Goal: Transaction & Acquisition: Purchase product/service

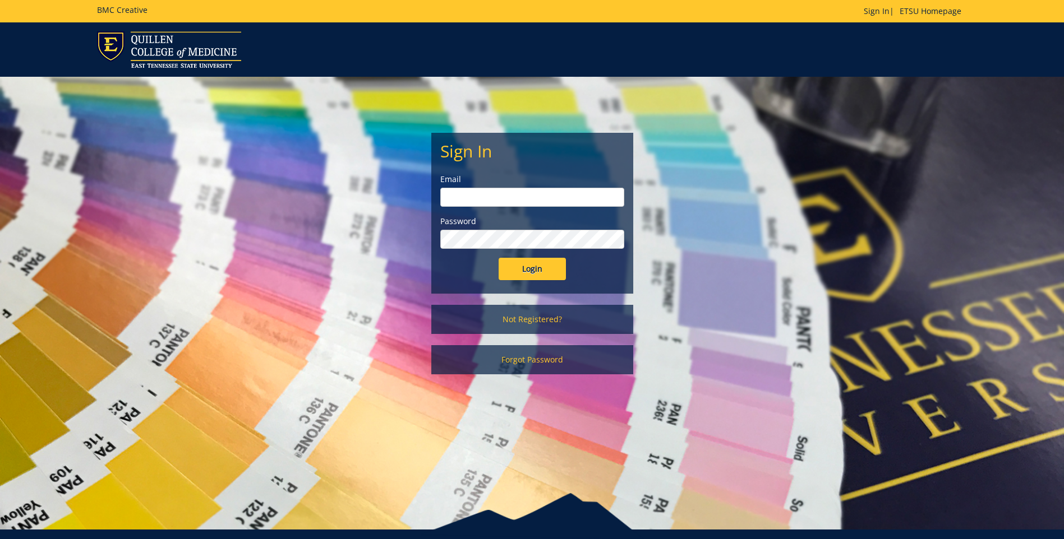
type input "[EMAIL_ADDRESS][DOMAIN_NAME]"
click at [527, 261] on input "Login" at bounding box center [531, 269] width 67 height 22
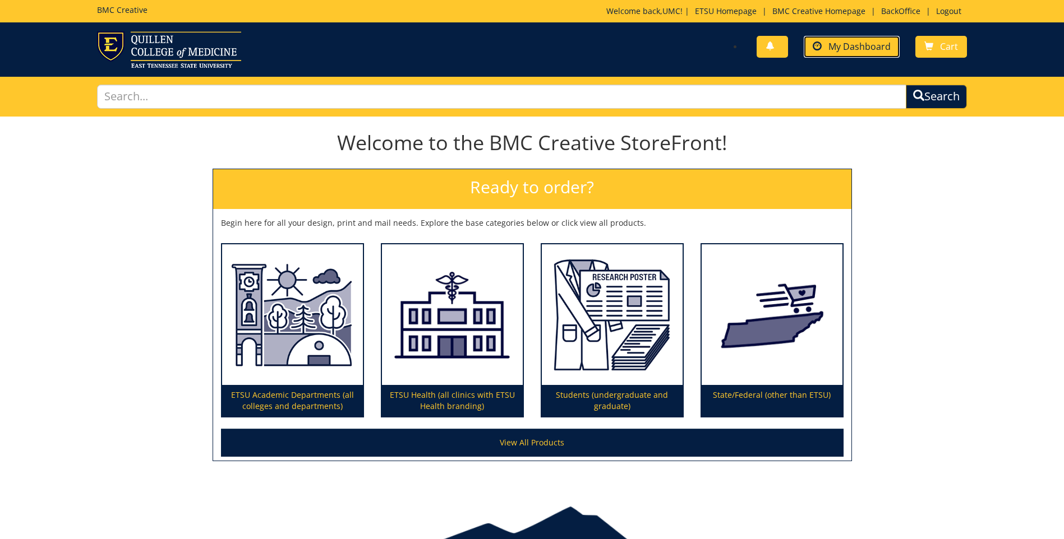
click at [861, 47] on span "My Dashboard" at bounding box center [859, 46] width 62 height 12
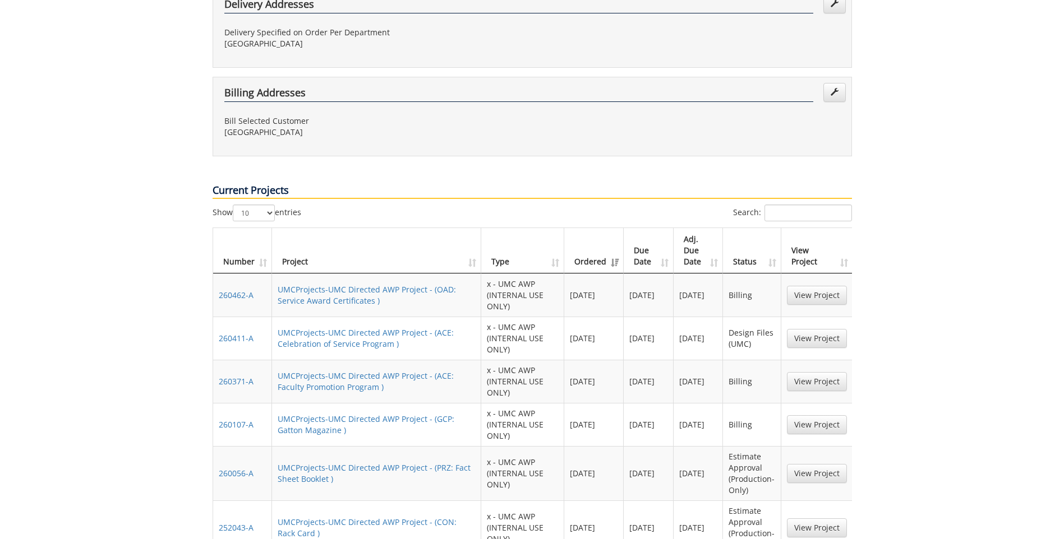
scroll to position [449, 0]
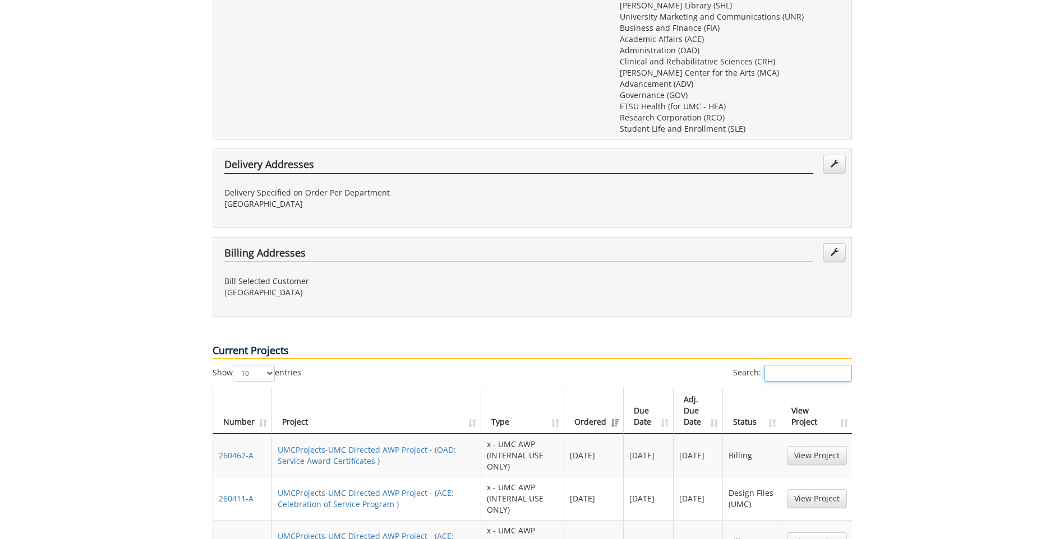
click at [789, 365] on input "Search:" at bounding box center [807, 373] width 87 height 17
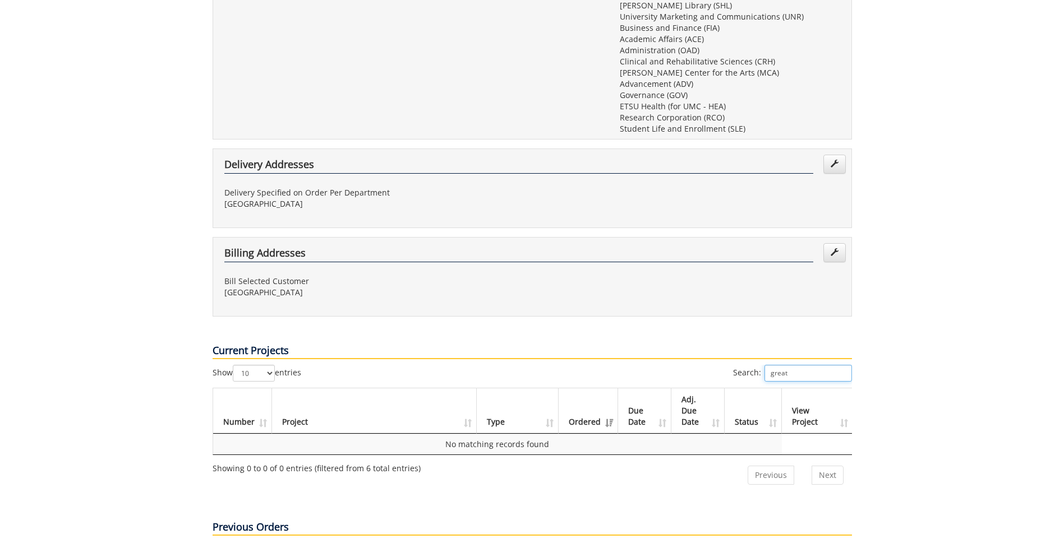
scroll to position [617, 0]
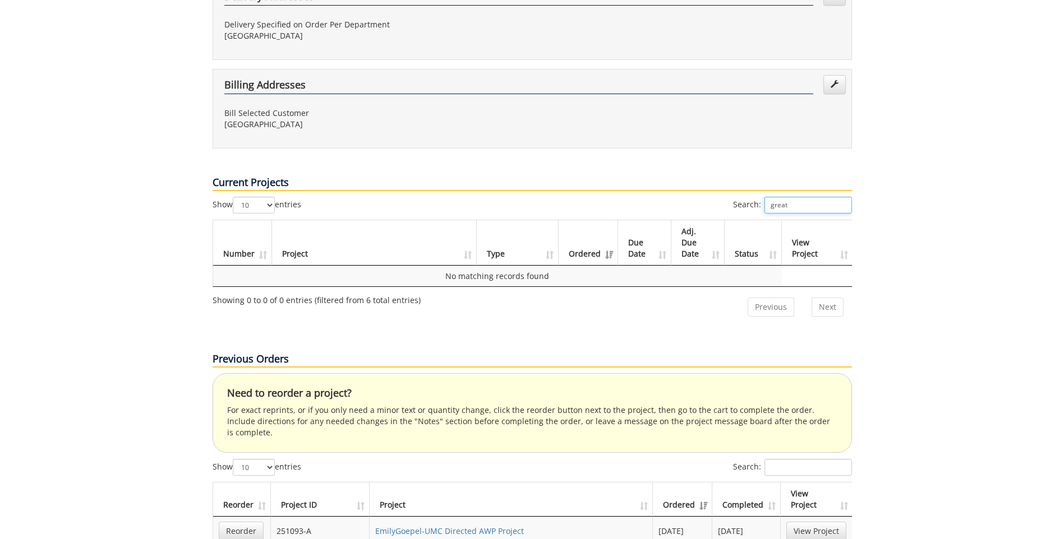
type input "great"
click at [821, 459] on input "Search:" at bounding box center [807, 467] width 87 height 17
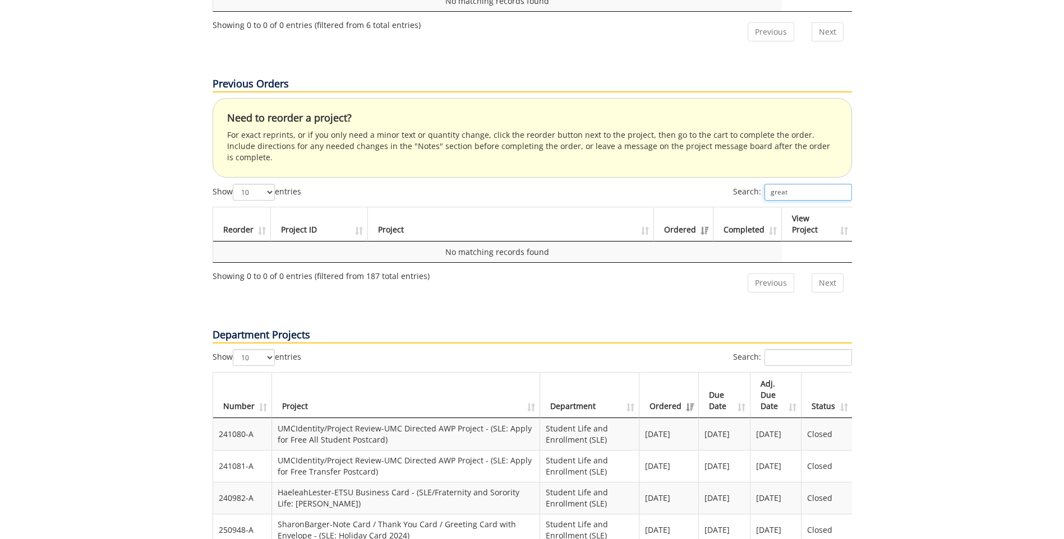
scroll to position [897, 0]
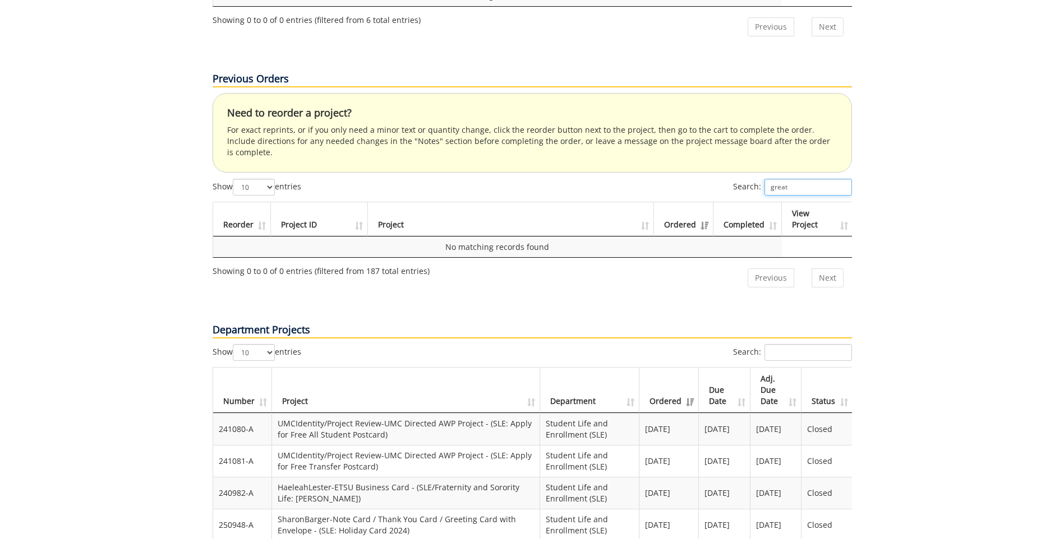
type input "great"
click at [811, 344] on input "Search:" at bounding box center [807, 352] width 87 height 17
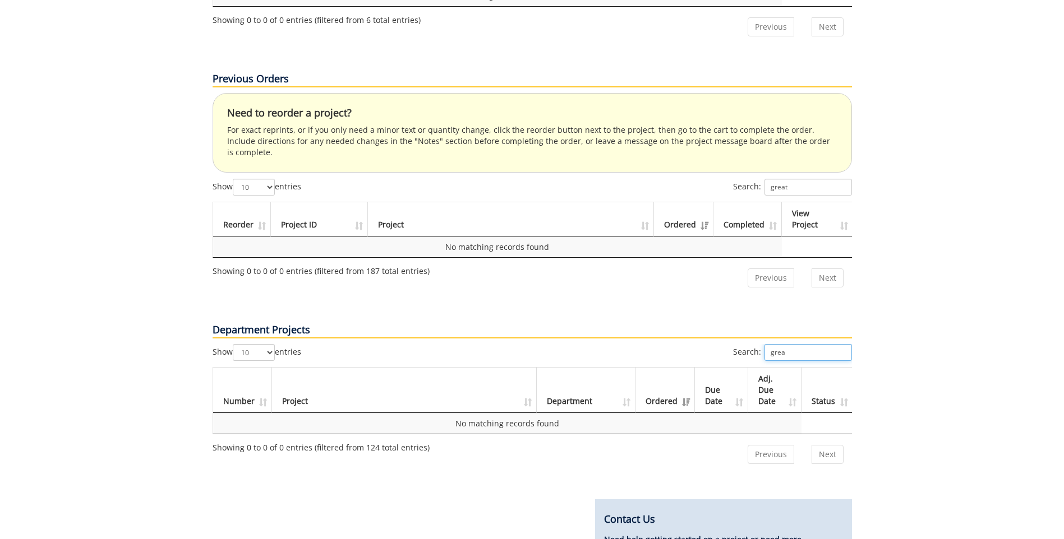
type input "grea"
click at [783, 179] on input "great" at bounding box center [807, 187] width 87 height 17
paste input "251597-A"
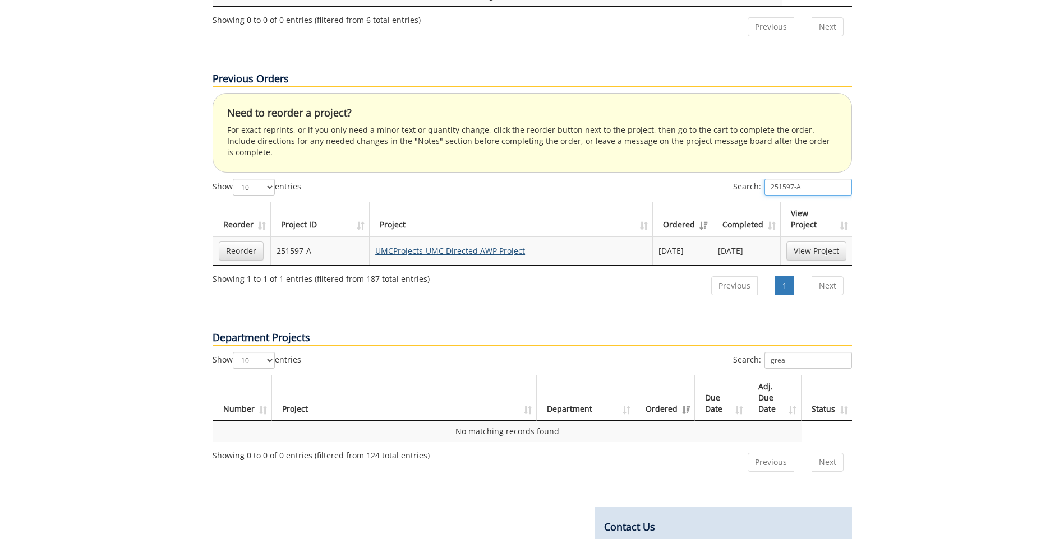
type input "251597-A"
click at [446, 246] on link "UMCProjects-UMC Directed AWP Project" at bounding box center [450, 251] width 150 height 11
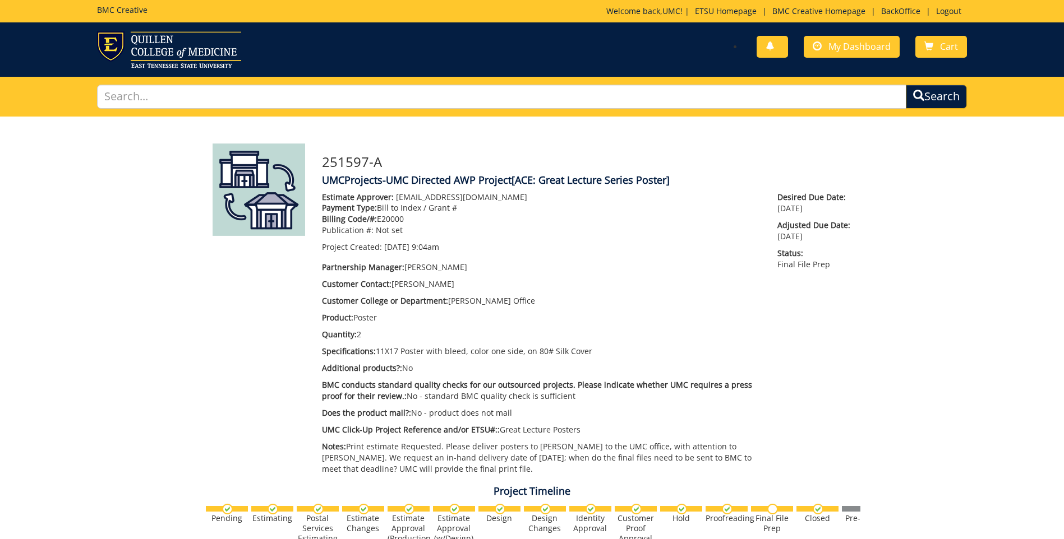
drag, startPoint x: 543, startPoint y: 180, endPoint x: 529, endPoint y: 181, distance: 13.5
click at [529, 181] on span "[ACE: Great Lecture Series Poster]" at bounding box center [590, 179] width 158 height 13
drag, startPoint x: 529, startPoint y: 181, endPoint x: 516, endPoint y: 181, distance: 12.9
click at [516, 181] on span "[ACE: Great Lecture Series Poster]" at bounding box center [590, 179] width 158 height 13
drag, startPoint x: 516, startPoint y: 181, endPoint x: 663, endPoint y: 179, distance: 146.9
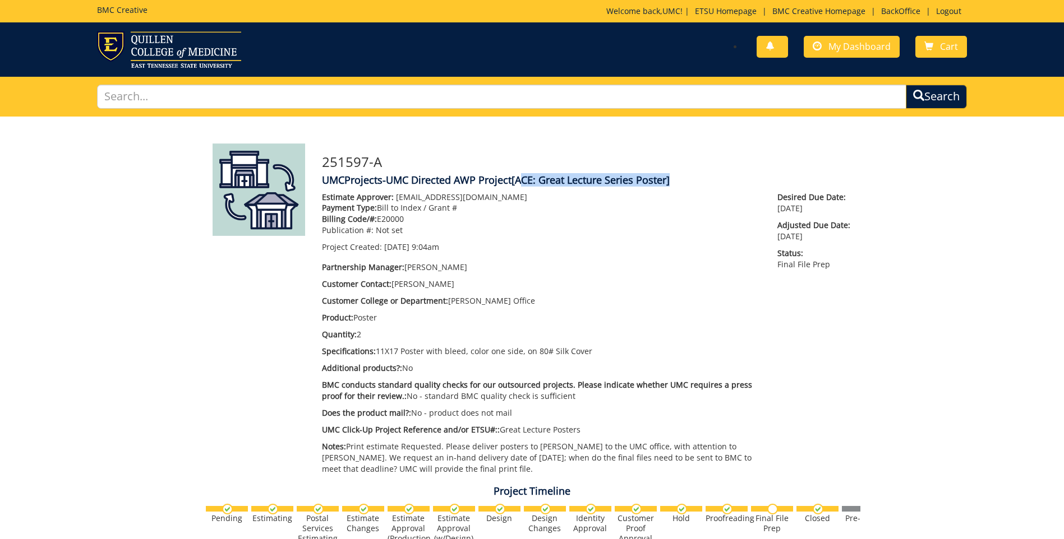
click at [663, 179] on span "[ACE: Great Lecture Series Poster]" at bounding box center [590, 179] width 158 height 13
copy span "ACE: Great Lecture Series Poster"
click at [497, 398] on p "BMC conducts standard quality checks for our outsourced projects. Please indica…" at bounding box center [541, 391] width 439 height 22
drag, startPoint x: 375, startPoint y: 352, endPoint x: 583, endPoint y: 351, distance: 208.0
click at [583, 351] on p "Specifications: 11X17 Poster with bleed, color one side, on 80# Silk Cover" at bounding box center [541, 351] width 439 height 11
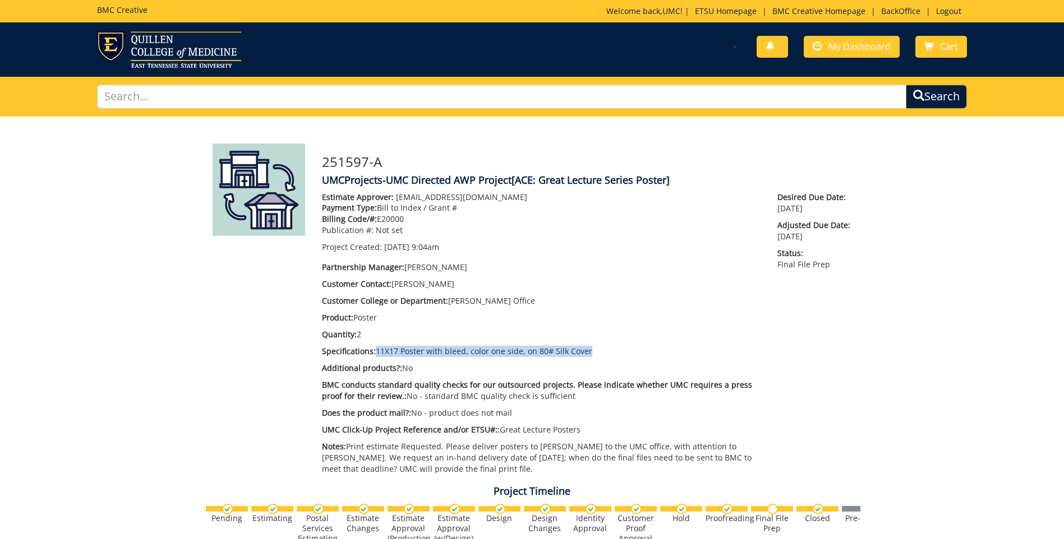
copy p "11X17 Poster with bleed, color one side, on 80# Silk Cove"
drag, startPoint x: 518, startPoint y: 183, endPoint x: 668, endPoint y: 182, distance: 150.3
click at [668, 182] on span "[ACE: Great Lecture Series Poster]" at bounding box center [590, 179] width 158 height 13
copy span "ACE: Great Lecture Series Poster"
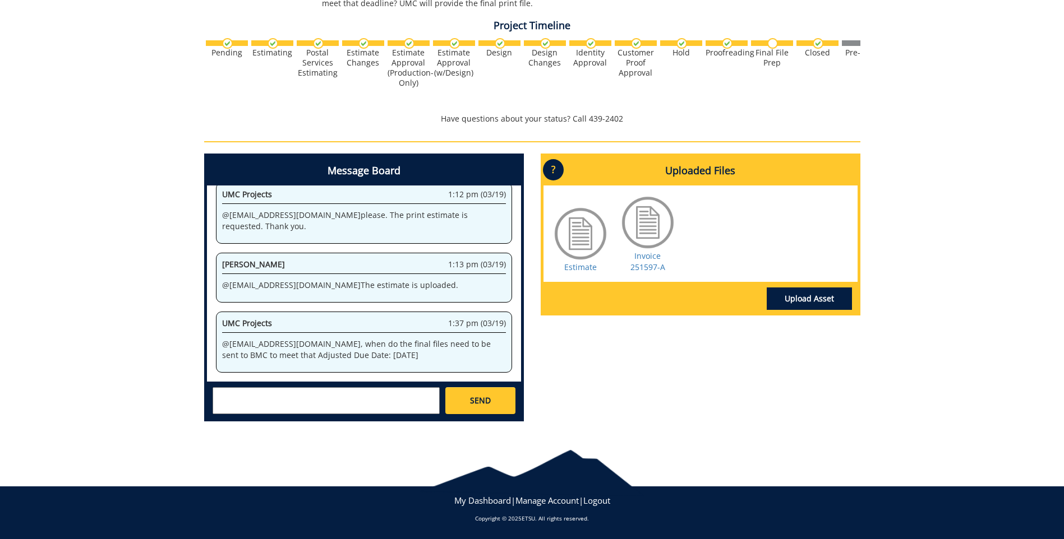
scroll to position [334, 0]
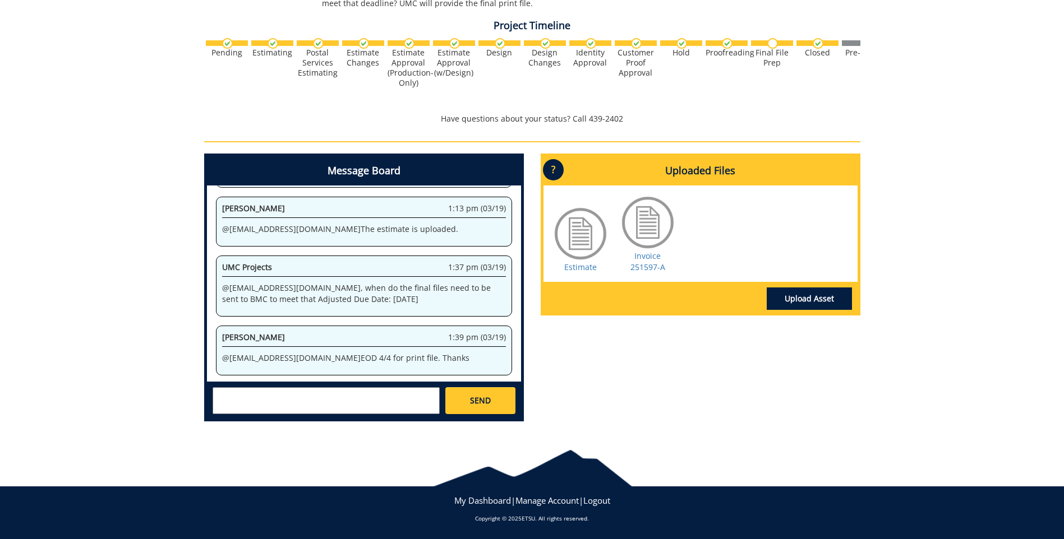
click at [758, 444] on body "BMC Creative Welcome back, UMC ! | ETSU Homepage | BMC Creative Homepage | Back…" at bounding box center [532, 36] width 1064 height 1005
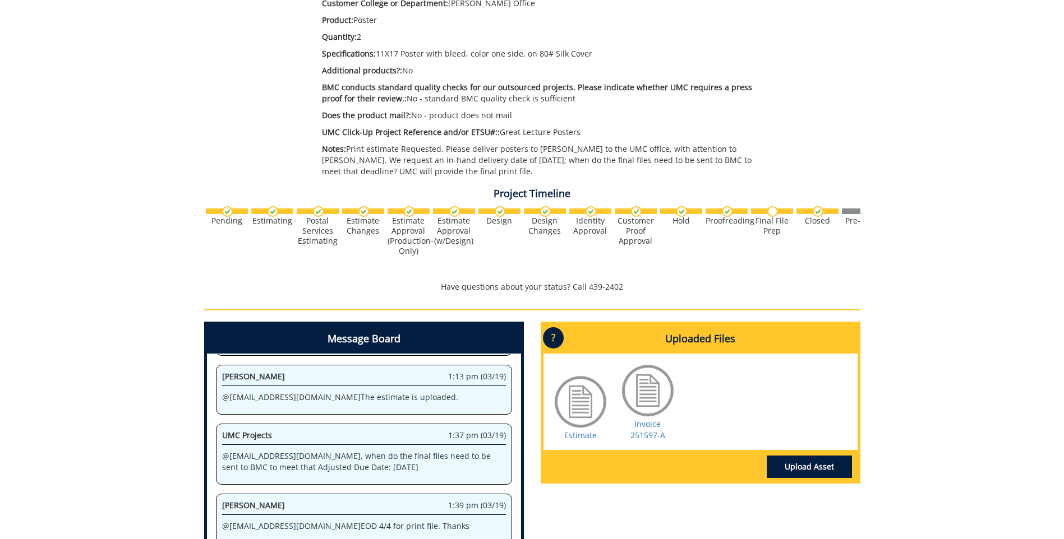
scroll to position [130, 0]
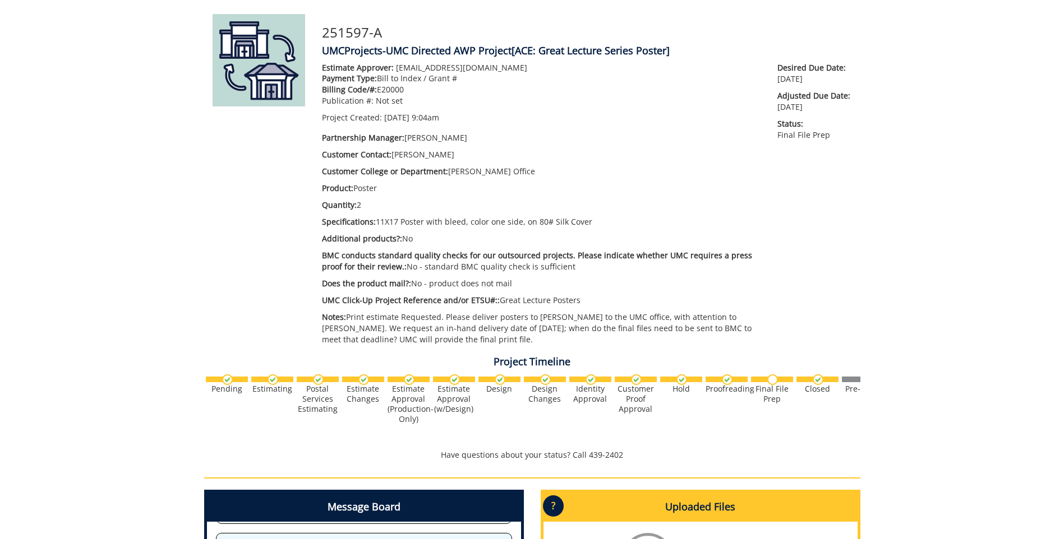
click at [394, 94] on p "Billing Code/#: E20000" at bounding box center [541, 89] width 439 height 11
copy p "E20000"
drag, startPoint x: 350, startPoint y: 317, endPoint x: 486, endPoint y: 341, distance: 137.4
click at [486, 341] on p "Notes: Print estimate Requested. Please deliver posters to Burgin-Dossett to th…" at bounding box center [541, 329] width 439 height 34
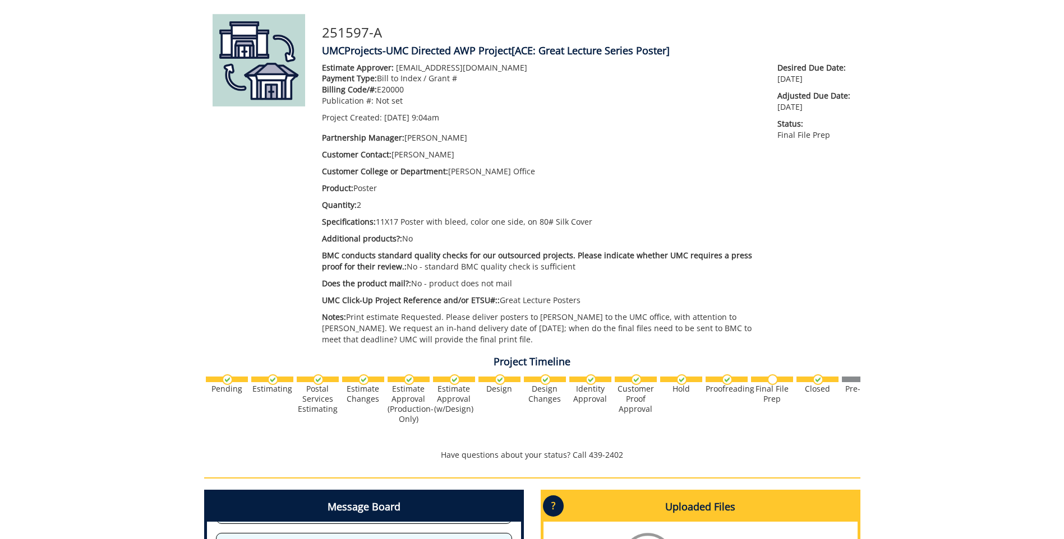
click at [349, 306] on p "UMC Click-Up Project Reference and/or ETSU#:: Great Lecture Posters" at bounding box center [541, 300] width 439 height 11
drag, startPoint x: 349, startPoint y: 306, endPoint x: 349, endPoint y: 317, distance: 11.8
click at [349, 317] on p "Notes: Print estimate Requested. Please deliver posters to Burgin-Dossett to th…" at bounding box center [541, 329] width 439 height 34
drag, startPoint x: 348, startPoint y: 319, endPoint x: 495, endPoint y: 343, distance: 148.4
click at [495, 343] on p "Notes: Print estimate Requested. Please deliver posters to Burgin-Dossett to th…" at bounding box center [541, 329] width 439 height 34
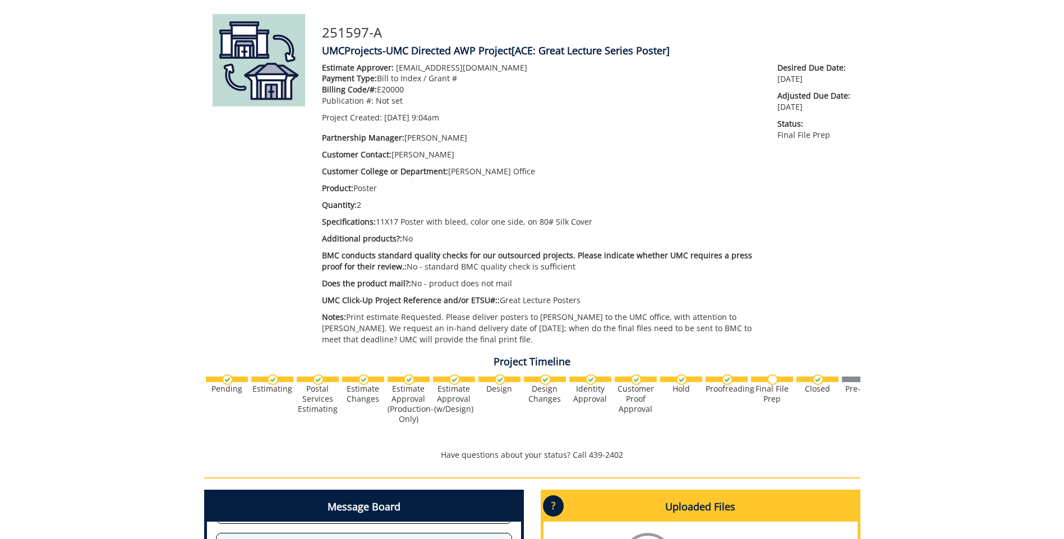
copy p "Print estimate Requested. Please deliver posters to Burgin-Dossett to the UMC o…"
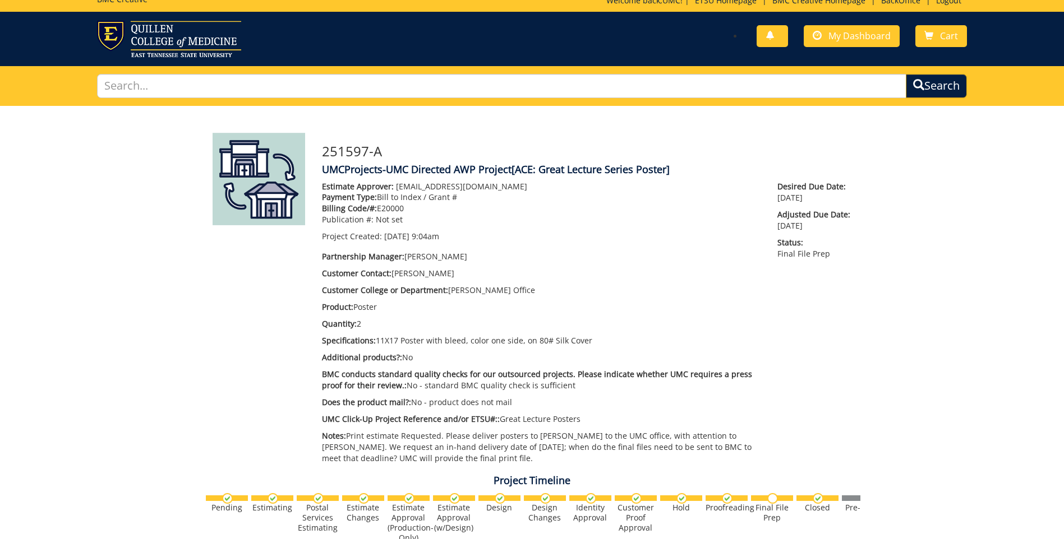
scroll to position [0, 0]
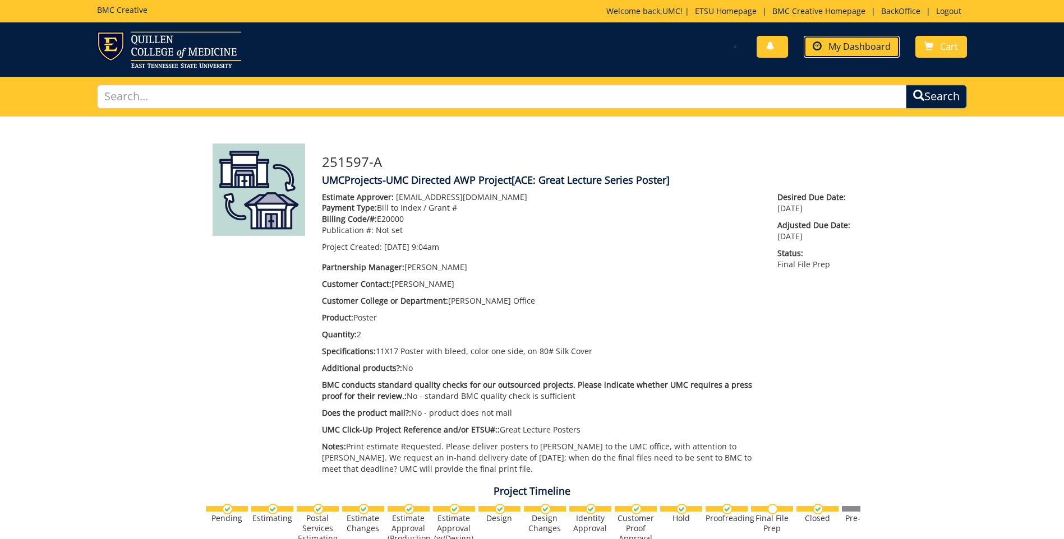
click at [874, 49] on span "My Dashboard" at bounding box center [859, 46] width 62 height 12
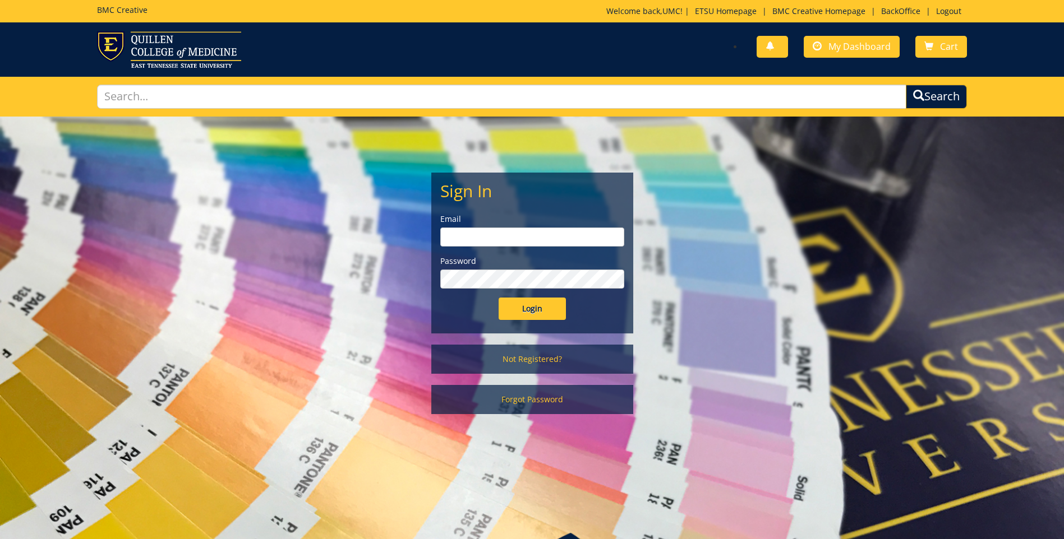
type input "projects@etsu.edu"
click at [506, 315] on input "Login" at bounding box center [531, 309] width 67 height 22
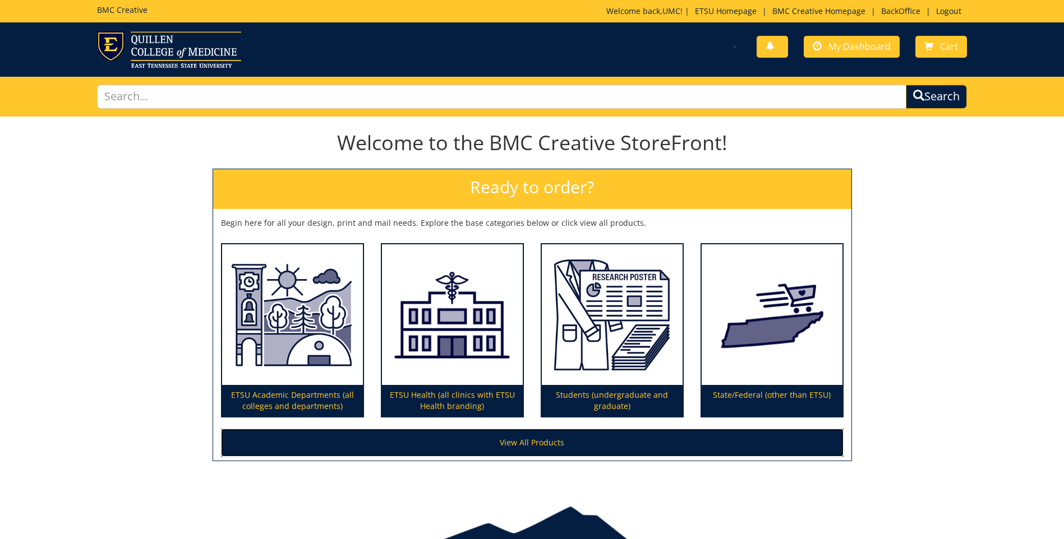
click at [611, 437] on link "View All Products" at bounding box center [532, 443] width 622 height 28
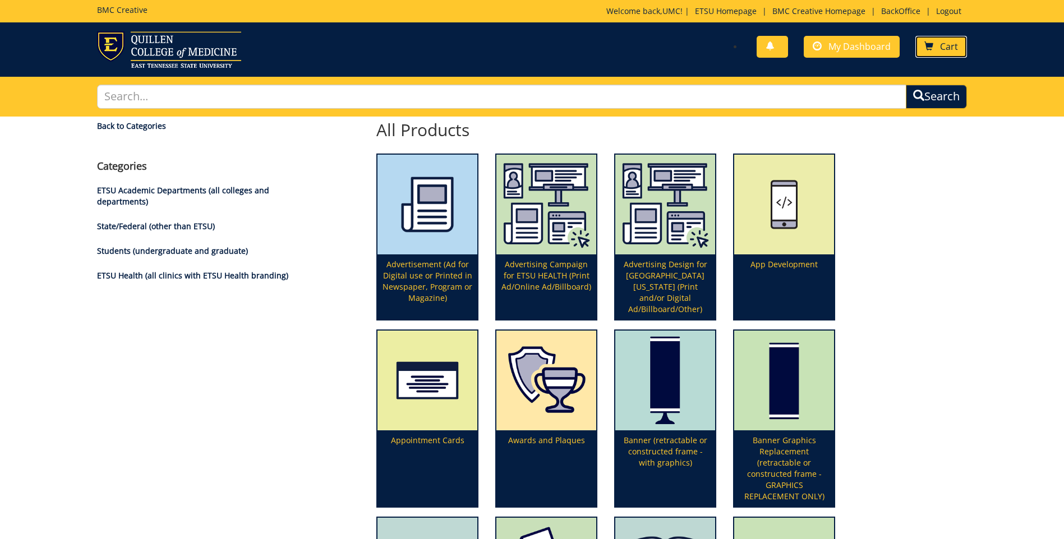
click at [947, 56] on link "Cart" at bounding box center [941, 47] width 52 height 22
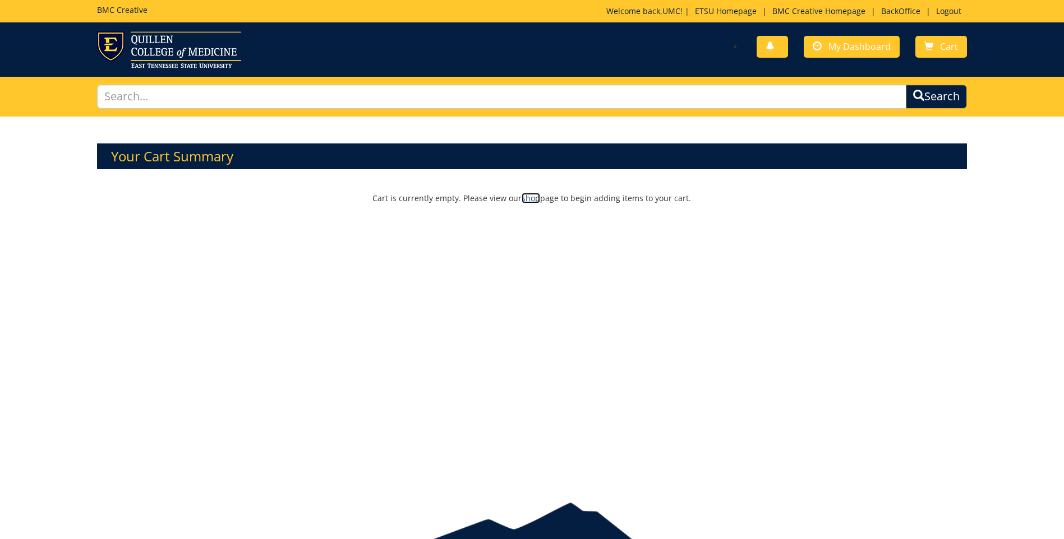
click at [536, 201] on link "shop" at bounding box center [530, 198] width 19 height 11
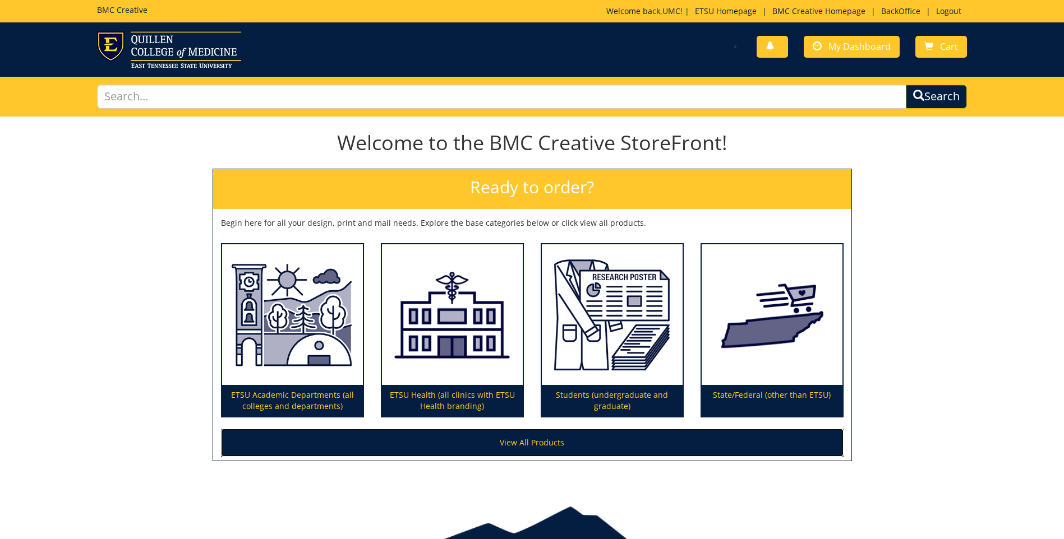
click at [555, 440] on link "View All Products" at bounding box center [532, 443] width 622 height 28
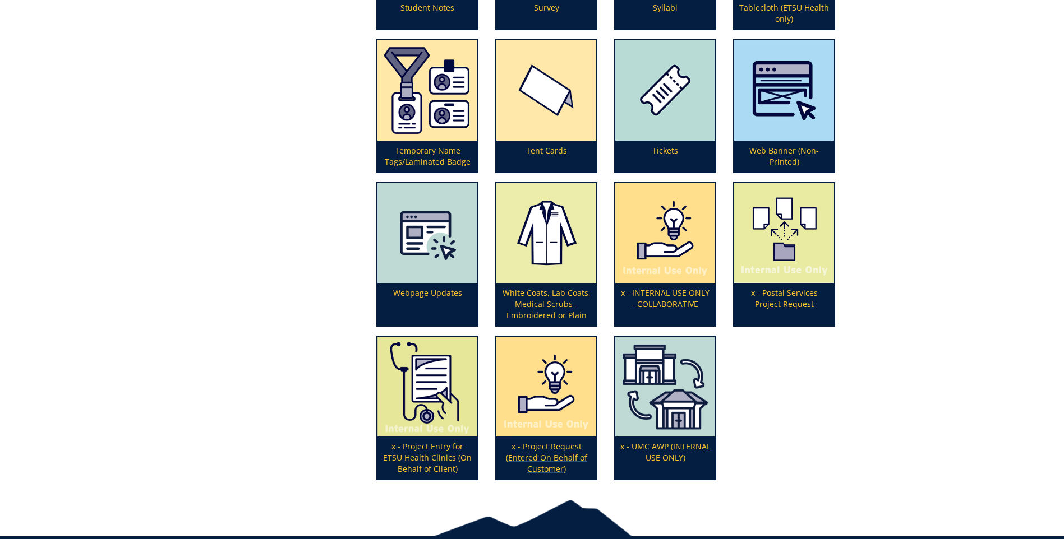
scroll to position [3647, 0]
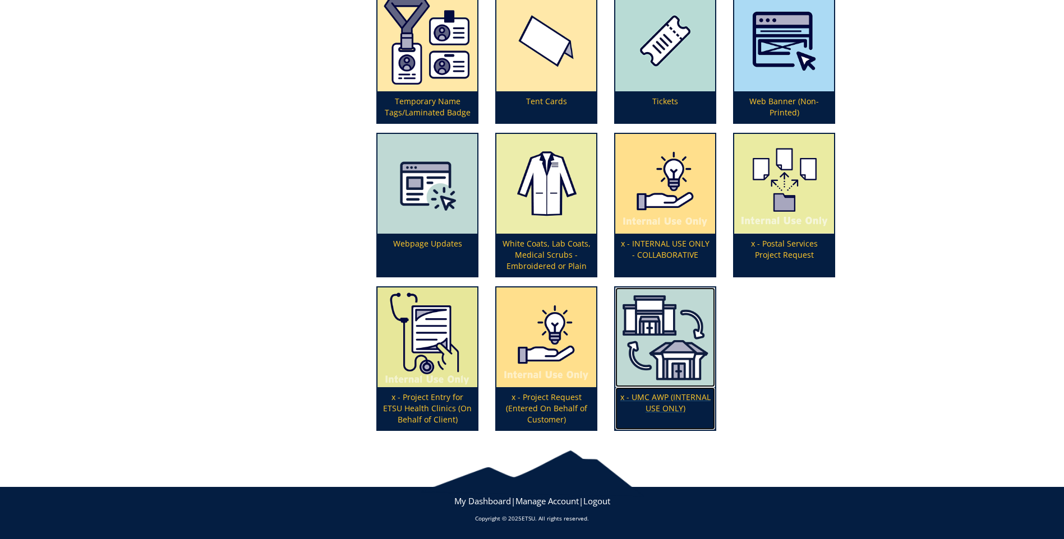
click at [671, 367] on img at bounding box center [665, 338] width 100 height 100
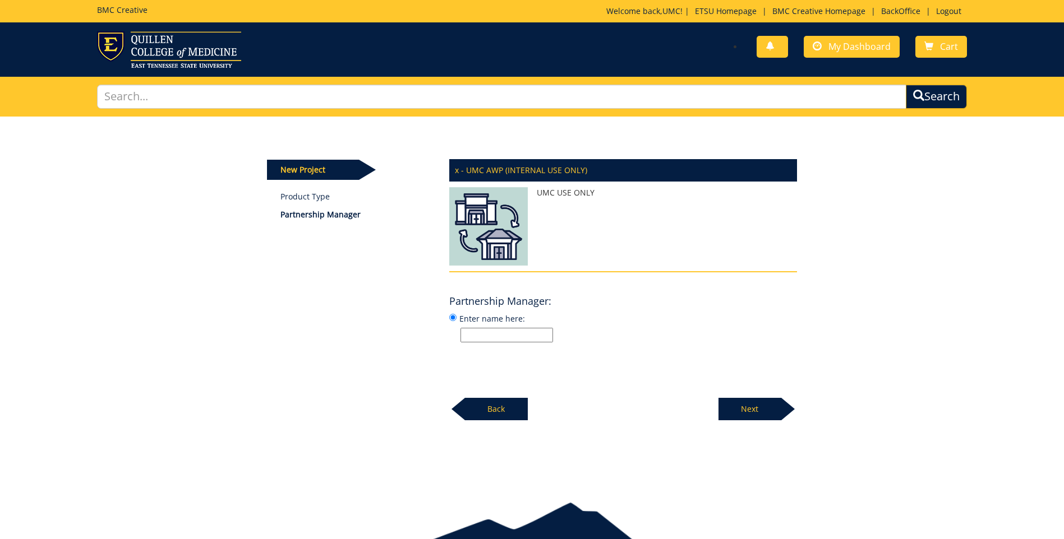
click at [520, 340] on input "Enter name here:" at bounding box center [506, 335] width 93 height 15
click at [530, 334] on input "Enter name here:" at bounding box center [506, 335] width 93 height 15
type input "Melissa Nipper"
drag, startPoint x: 760, startPoint y: 408, endPoint x: 744, endPoint y: 404, distance: 16.7
click at [761, 408] on p "Next" at bounding box center [749, 409] width 63 height 22
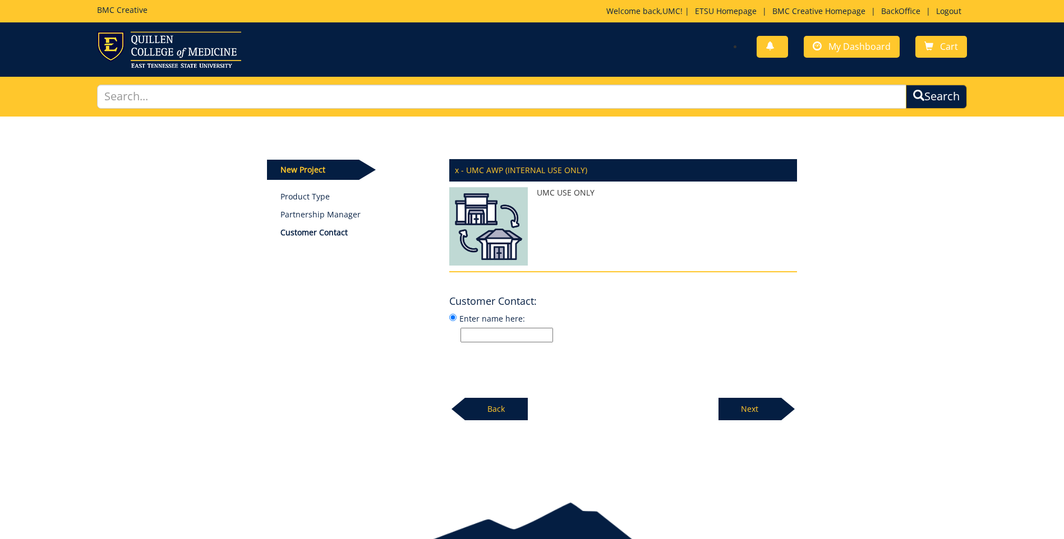
click at [495, 335] on input "Enter name here:" at bounding box center [506, 335] width 93 height 15
type input "Melissa Nipper"
click at [760, 407] on p "Next" at bounding box center [749, 409] width 63 height 22
click at [529, 338] on input "Enter name here:" at bounding box center [506, 335] width 93 height 15
type input "Provost's Office"
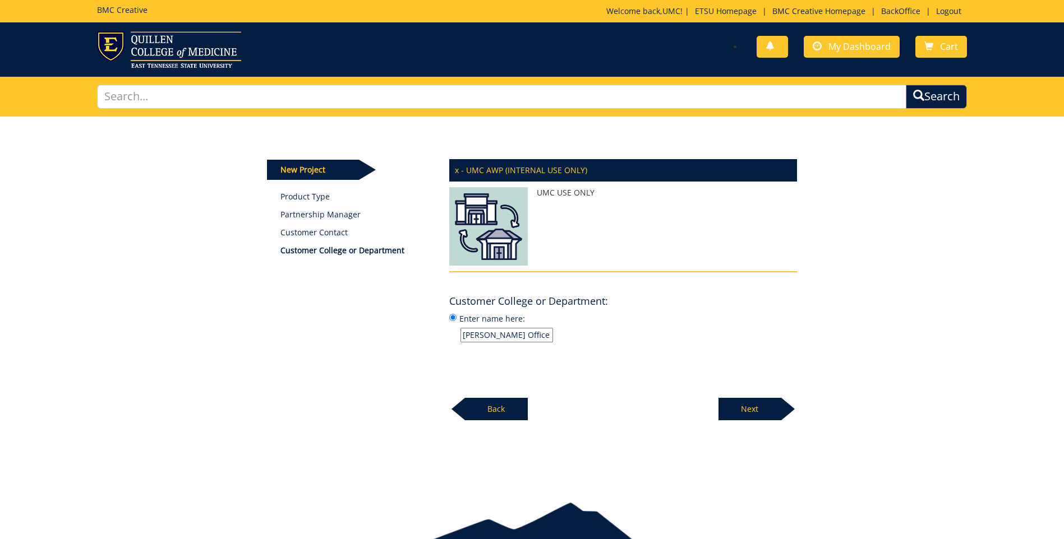
click at [786, 418] on div at bounding box center [787, 409] width 13 height 22
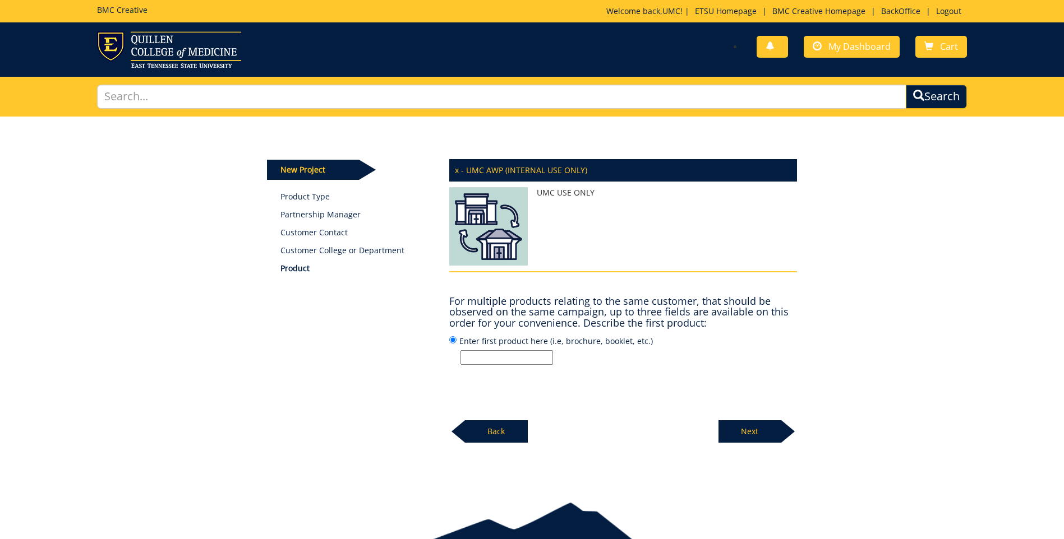
click at [518, 354] on input "Enter first product here (i.e, brochure, booklet, etc.)" at bounding box center [506, 357] width 93 height 15
type input "Poster"
click at [745, 435] on p "Next" at bounding box center [749, 432] width 63 height 22
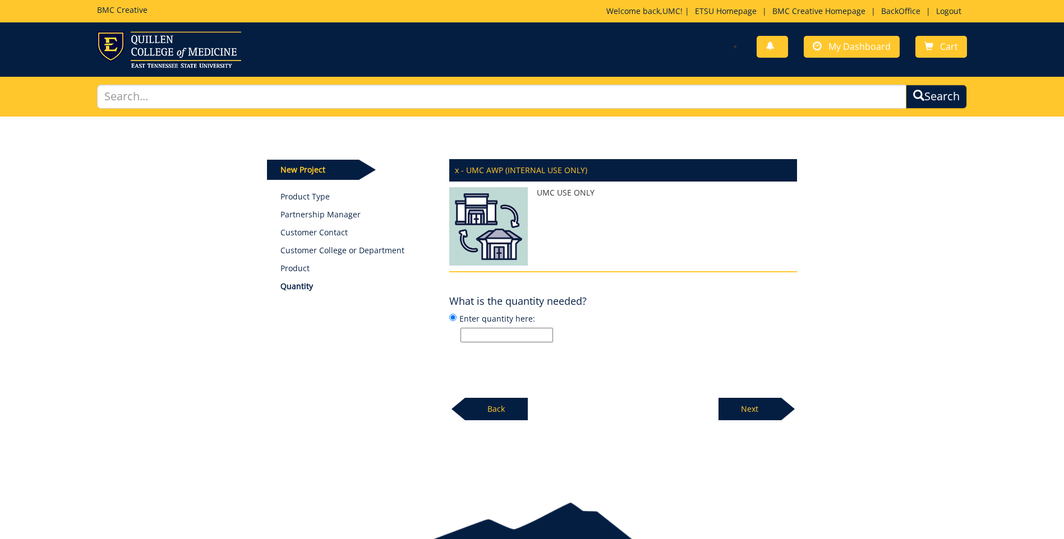
click at [497, 337] on input "Enter quantity here:" at bounding box center [506, 335] width 93 height 15
type input "2"
drag, startPoint x: 724, startPoint y: 390, endPoint x: 732, endPoint y: 395, distance: 9.6
click at [725, 390] on div "Next" at bounding box center [757, 405] width 79 height 31
click at [524, 330] on input "Enter specifications here: (i.e, 8.5 x 11 saddle stitched book)" at bounding box center [506, 335] width 93 height 15
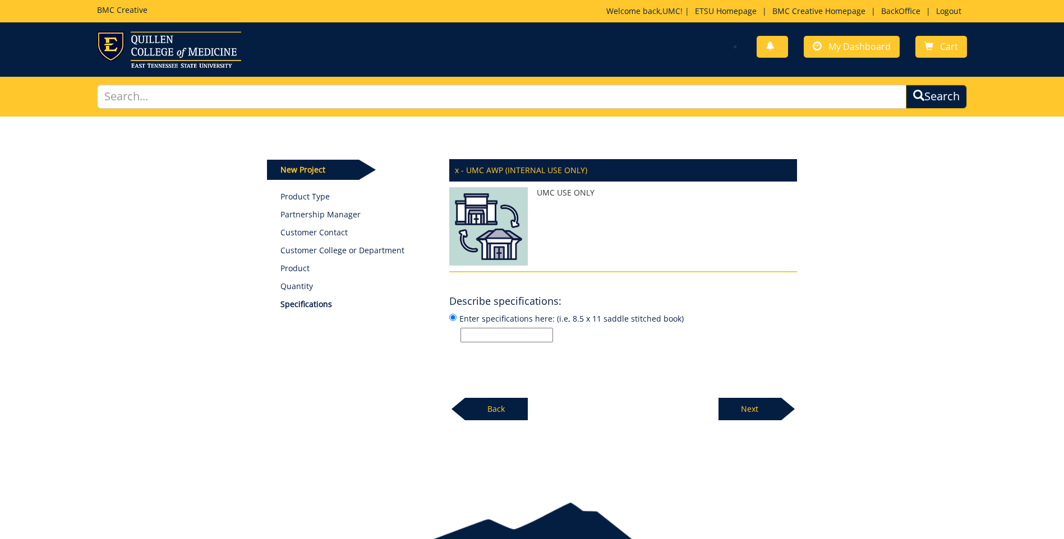
paste input "11X17 Poster with bleed, color one side, on 80# Silk Cove"
type input "11X17 Poster with bleed, color one side, on 80# Silk Cove"
click at [757, 399] on p "Next" at bounding box center [749, 409] width 63 height 22
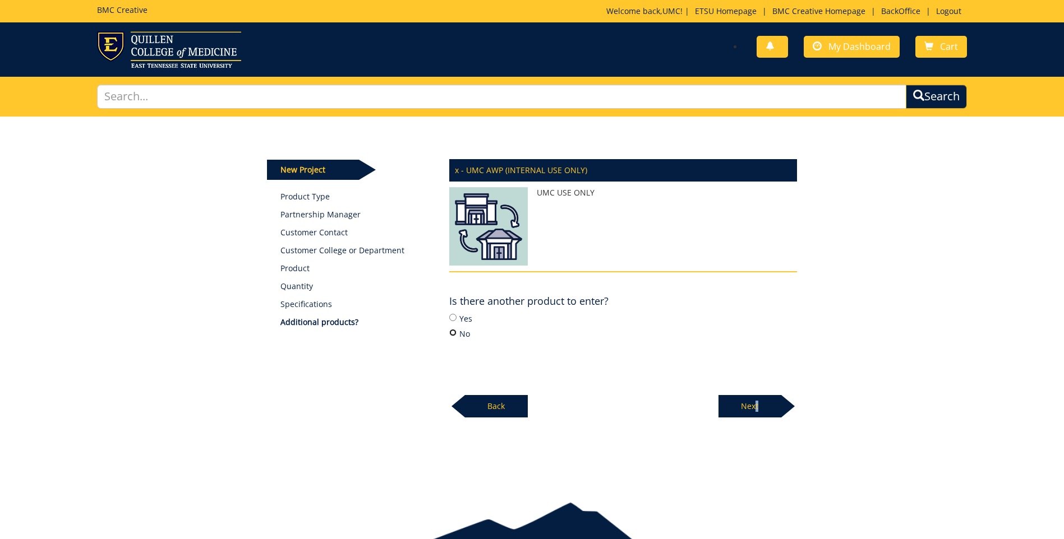
click at [456, 336] on input "No" at bounding box center [452, 332] width 7 height 7
radio input "true"
click at [761, 404] on p "Next" at bounding box center [749, 406] width 63 height 22
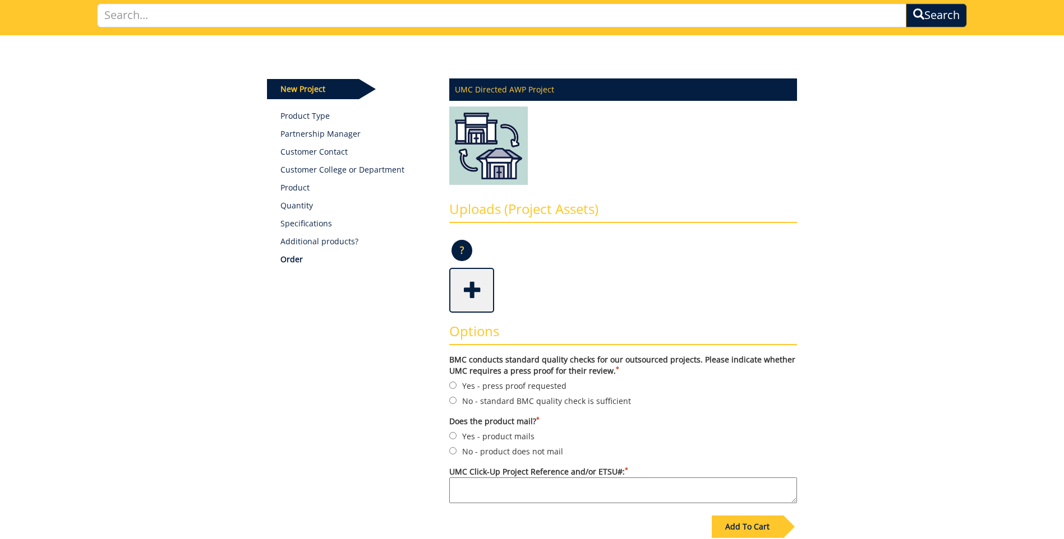
scroll to position [168, 0]
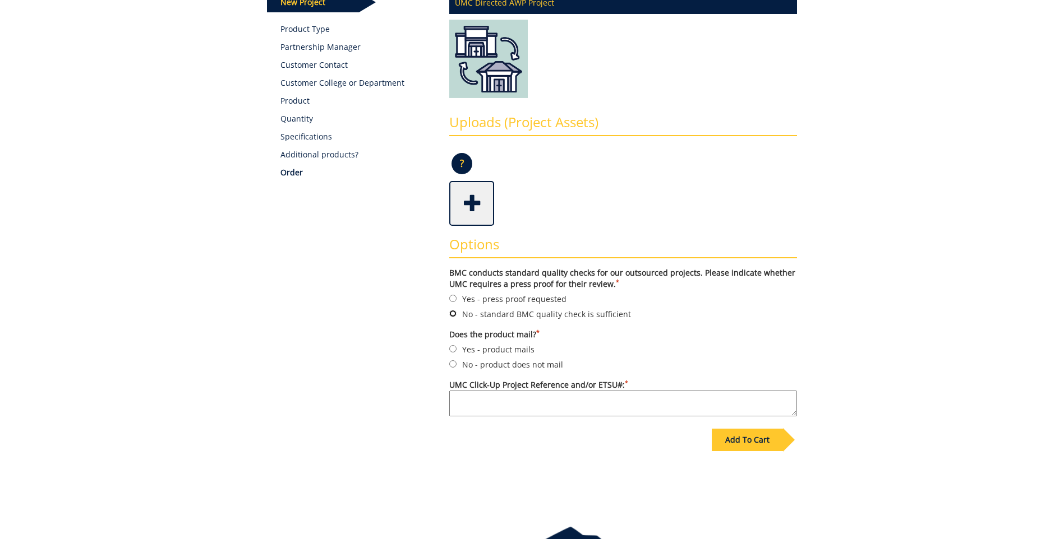
click at [453, 314] on input "No - standard BMC quality check is sufficient" at bounding box center [452, 313] width 7 height 7
radio input "true"
click at [453, 364] on input "No - product does not mail" at bounding box center [452, 364] width 7 height 7
radio input "true"
click at [524, 407] on textarea "UMC Click-Up Project Reference and/or ETSU#: *" at bounding box center [623, 404] width 348 height 26
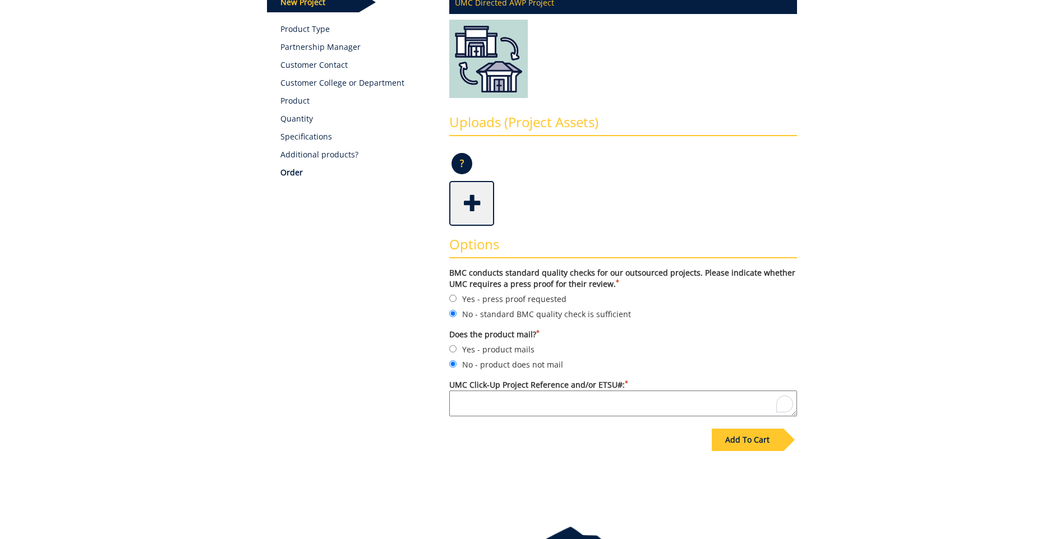
paste textarea "ACE: Great Lecture Series Poster"
type textarea "ACE: Great Lecture Series Poster"
click at [778, 439] on div "Add To Cart" at bounding box center [747, 440] width 71 height 22
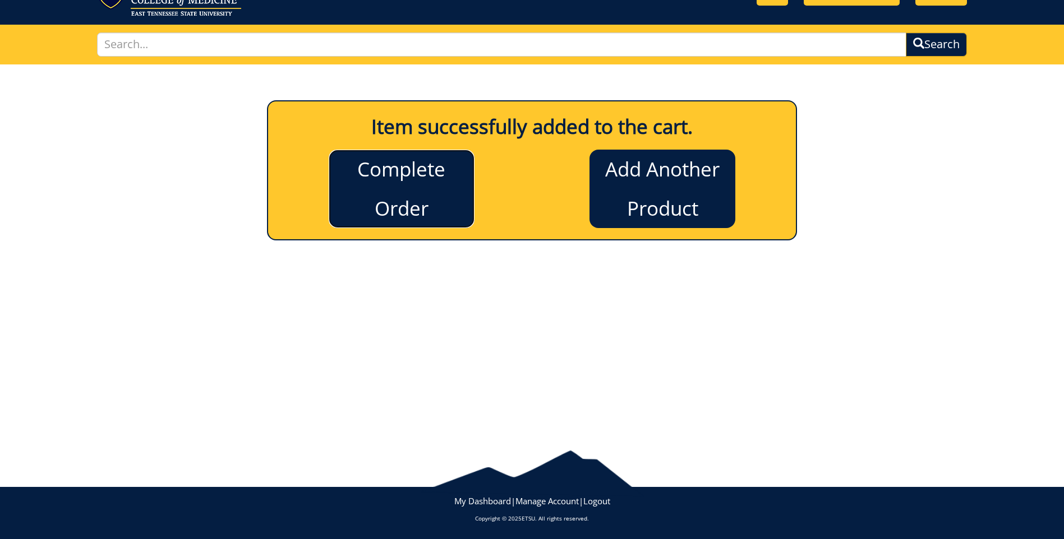
click at [413, 204] on link "Complete Order" at bounding box center [402, 189] width 146 height 79
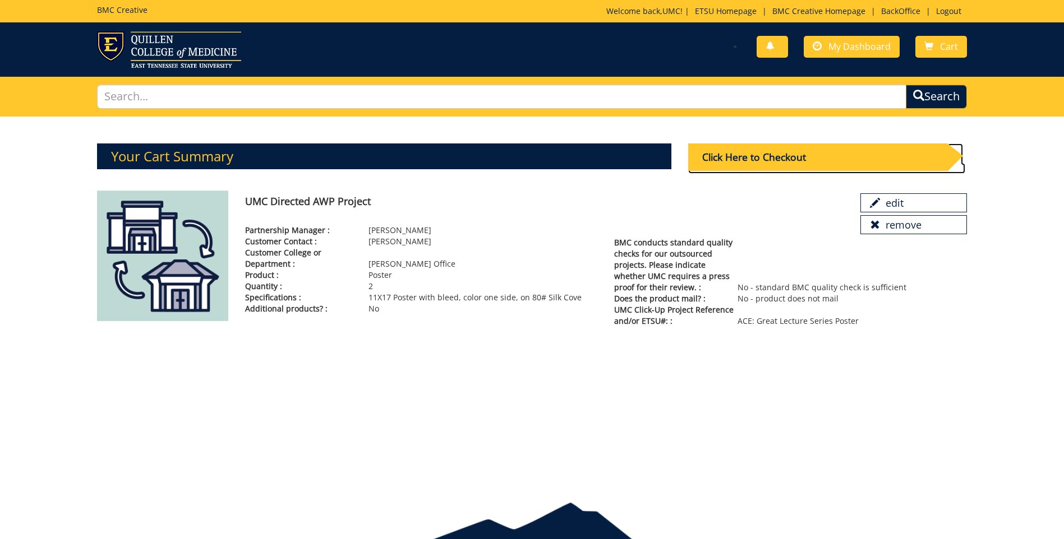
click at [836, 160] on div "Click Here to Checkout" at bounding box center [817, 157] width 259 height 27
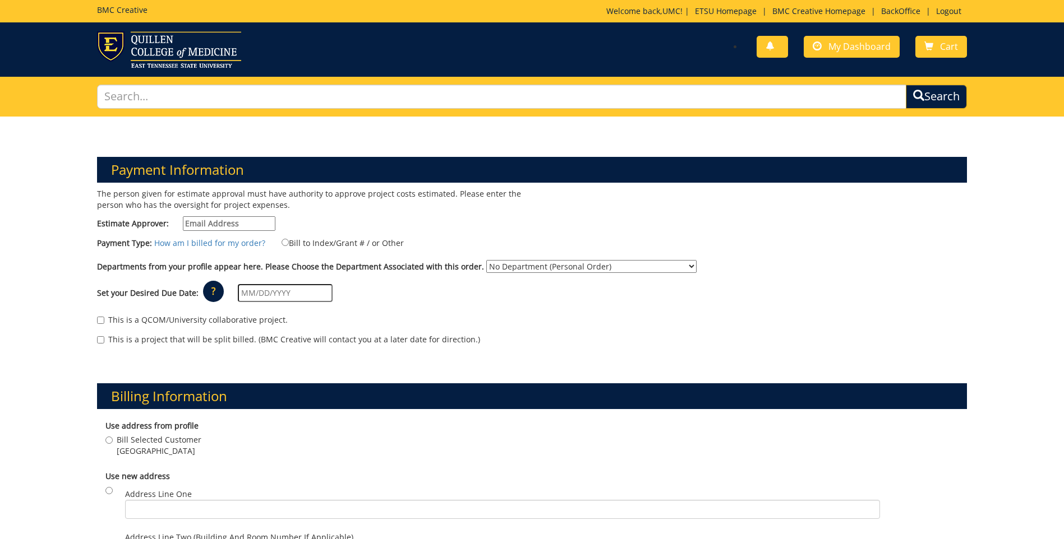
click at [224, 224] on input "Estimate Approver:" at bounding box center [229, 223] width 93 height 15
type input "[EMAIL_ADDRESS][DOMAIN_NAME]"
click at [528, 260] on select "No Department (Personal Order) Alumni (ALU) Arts and Sciences (CAS) Athletics (…" at bounding box center [591, 266] width 210 height 13
select select "231"
click at [486, 260] on select "No Department (Personal Order) Alumni (ALU) Arts and Sciences (CAS) Athletics (…" at bounding box center [591, 266] width 210 height 13
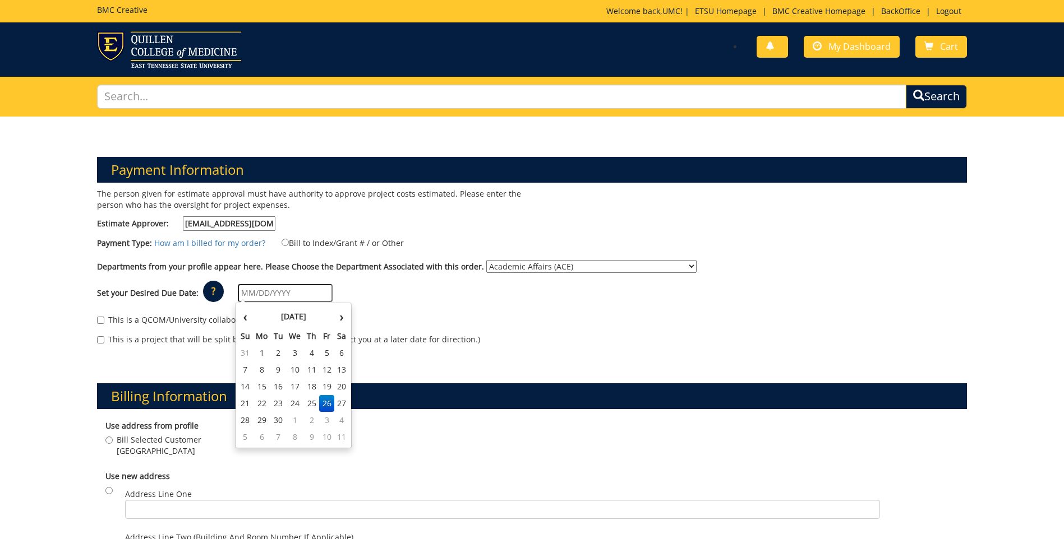
click at [249, 293] on input "text" at bounding box center [285, 293] width 95 height 18
click at [341, 316] on th "›" at bounding box center [341, 317] width 15 height 22
click at [297, 386] on td "15" at bounding box center [295, 386] width 18 height 17
type input "[DATE]"
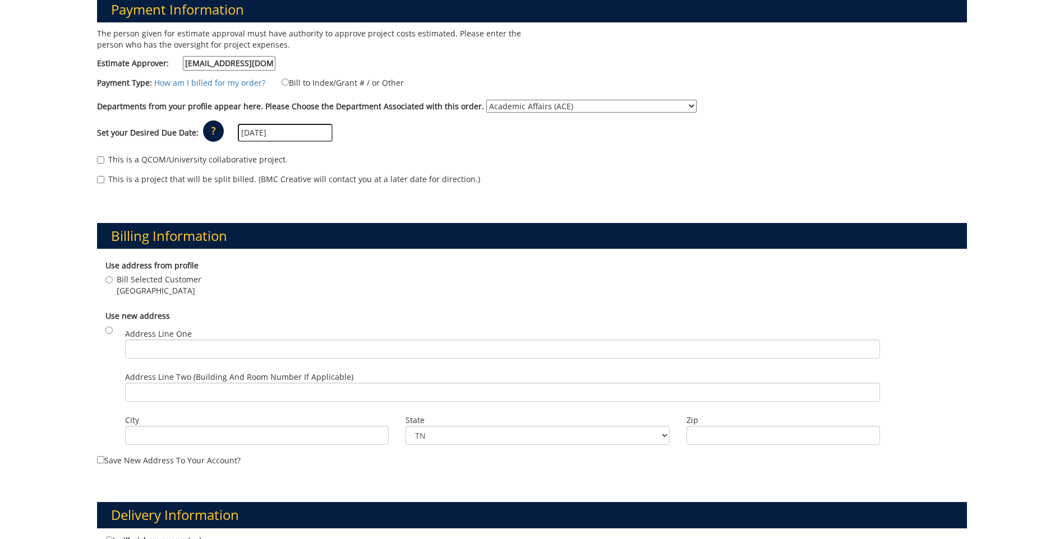
scroll to position [168, 0]
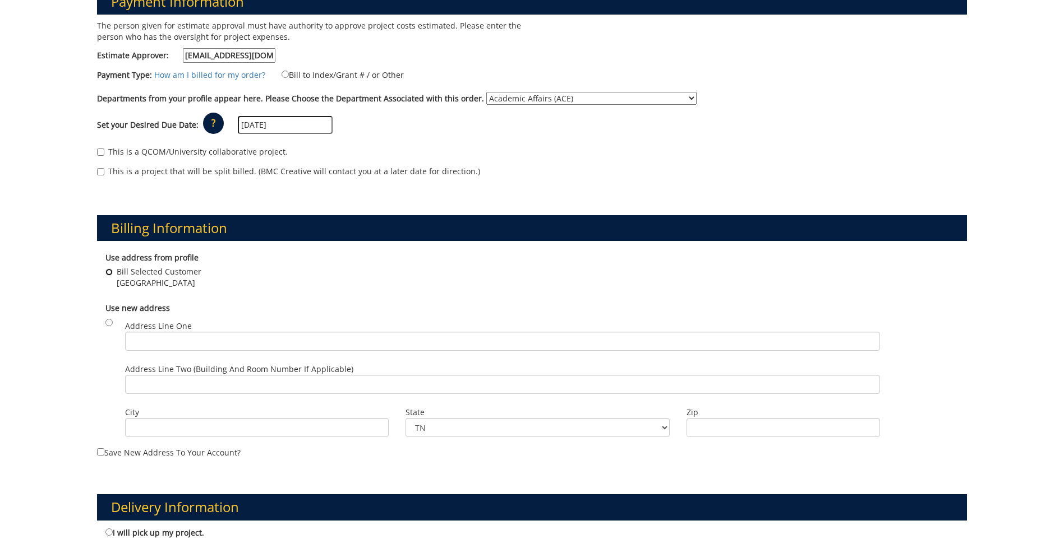
click at [108, 273] on input "Bill Selected Customer Johnson City , TN 37614" at bounding box center [108, 272] width 7 height 7
radio input "true"
click at [282, 76] on input "Bill to Index/Grant # / or Other" at bounding box center [284, 74] width 7 height 7
radio input "true"
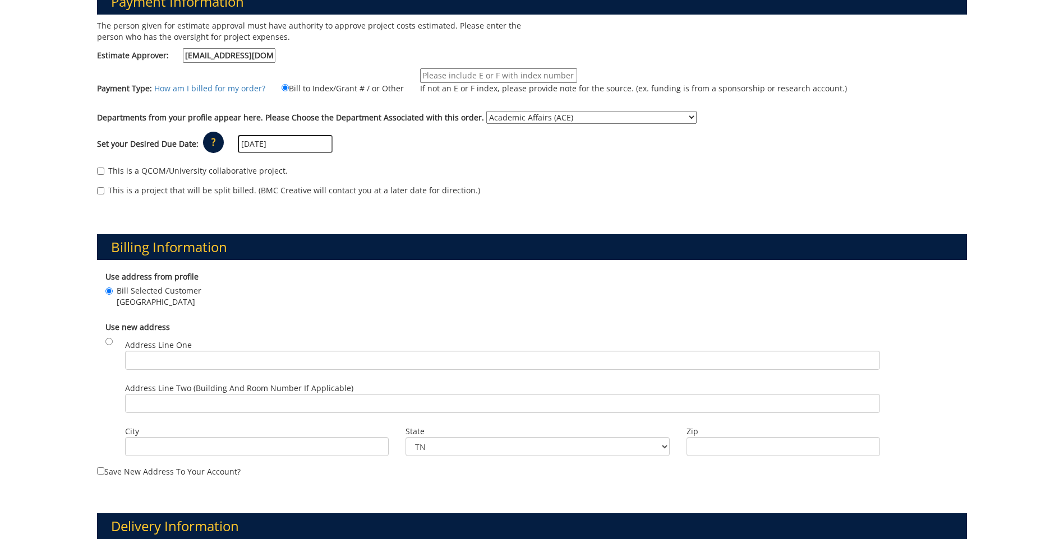
click at [460, 79] on input "If not an E or F index, please provide note for the source. (ex. funding is fro…" at bounding box center [498, 75] width 157 height 15
paste input "E20000"
type input "E20000"
click at [506, 172] on div "This is a QCOM/University collaborative project." at bounding box center [532, 173] width 870 height 17
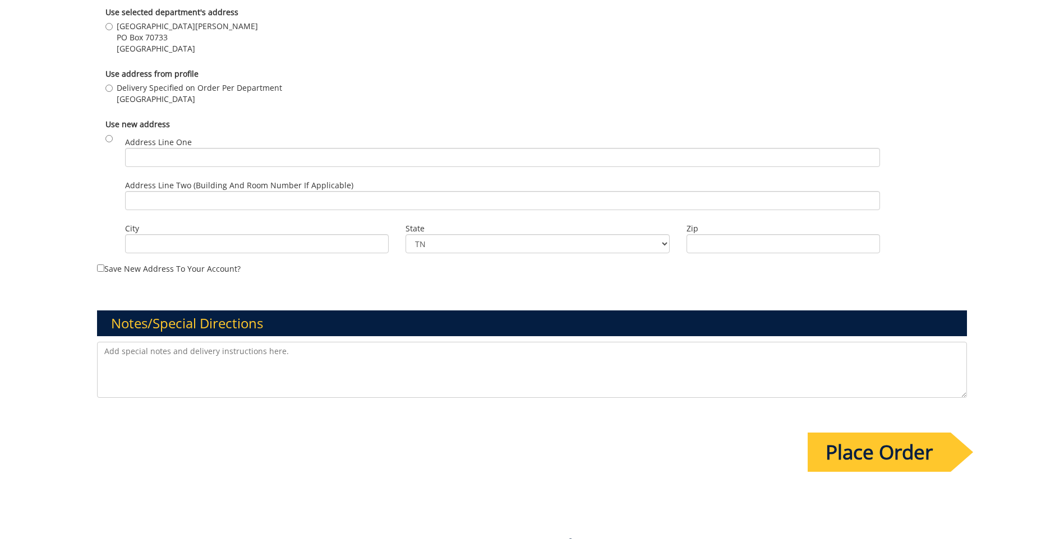
scroll to position [729, 0]
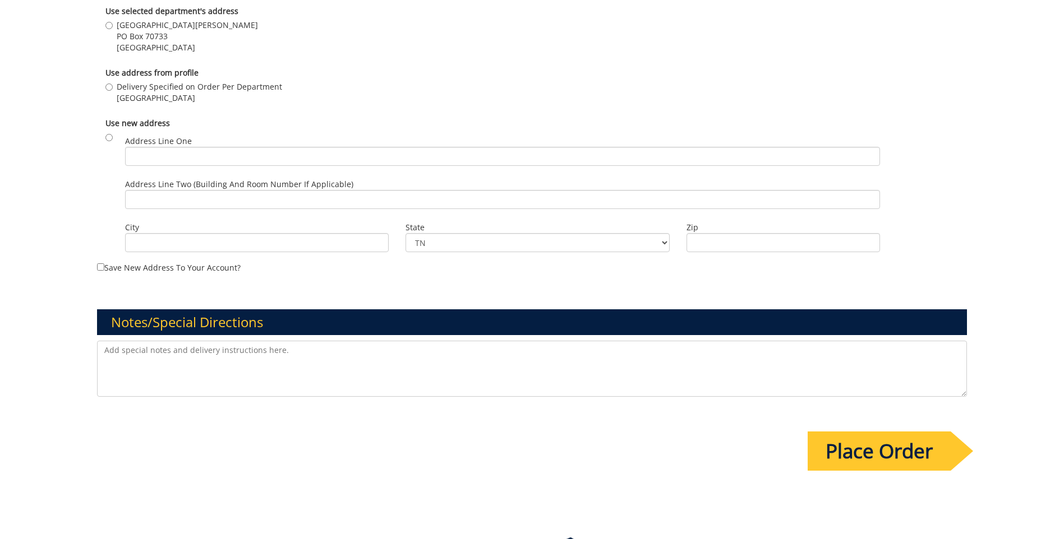
click at [221, 348] on textarea at bounding box center [532, 369] width 870 height 56
paste textarea "Print estimate Requested. Please deliver posters to Burgin-Dossett to the UMC o…"
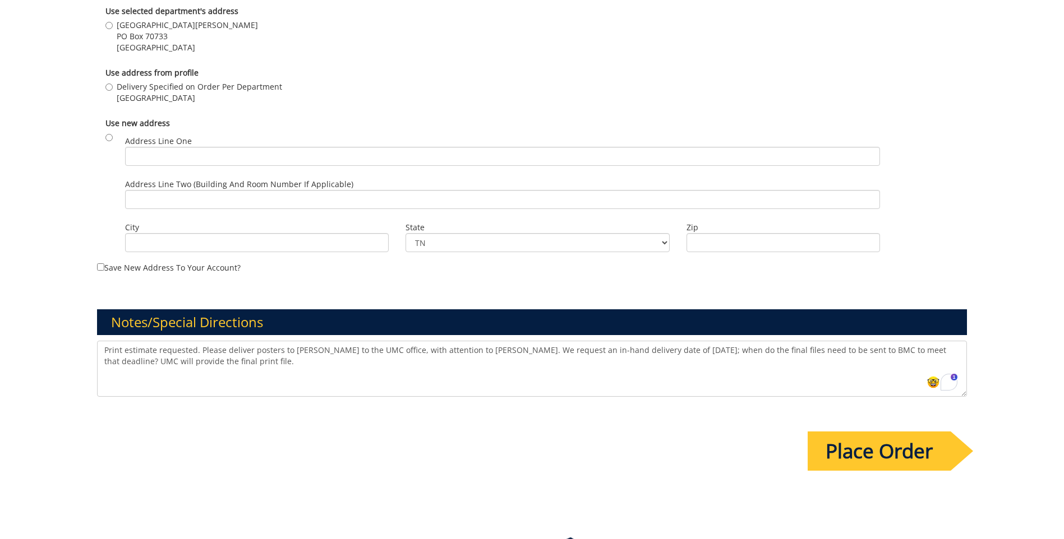
drag, startPoint x: 721, startPoint y: 352, endPoint x: 680, endPoint y: 354, distance: 41.6
click at [680, 354] on textarea "Print estimate requested. Please deliver posters to Burgin-Dossett to the UMC o…" at bounding box center [532, 369] width 870 height 56
click at [705, 378] on textarea "Print estimate requested. Please deliver posters to Burgin-Dossett to the UMC o…" at bounding box center [532, 369] width 870 height 56
click at [690, 349] on textarea "Print estimate requested. Please deliver posters to Burgin-Dossett to the UMC o…" at bounding box center [532, 369] width 870 height 56
click at [948, 385] on div "Open Grammarly." at bounding box center [949, 383] width 16 height 16
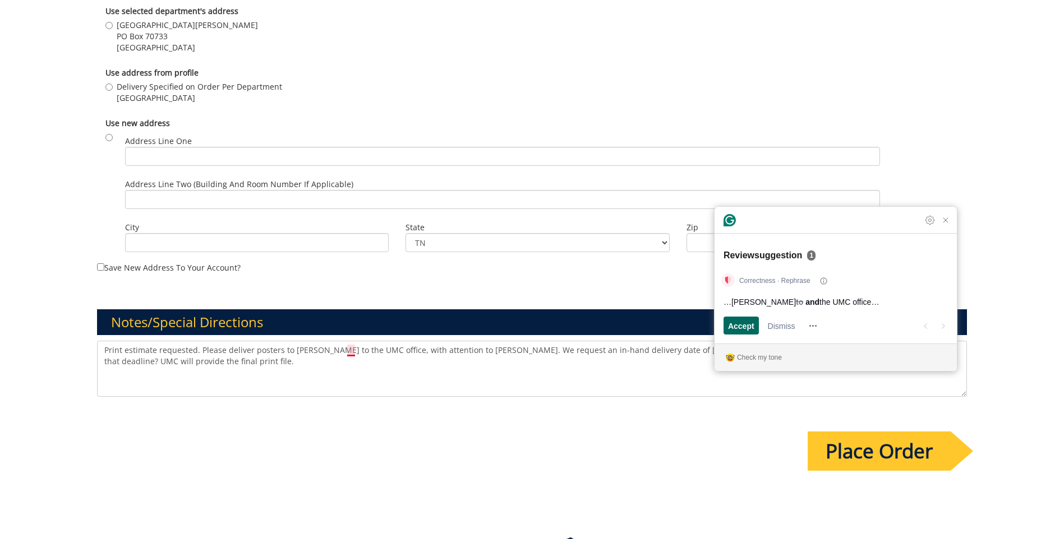
click at [735, 325] on span "Accept" at bounding box center [741, 326] width 26 height 12
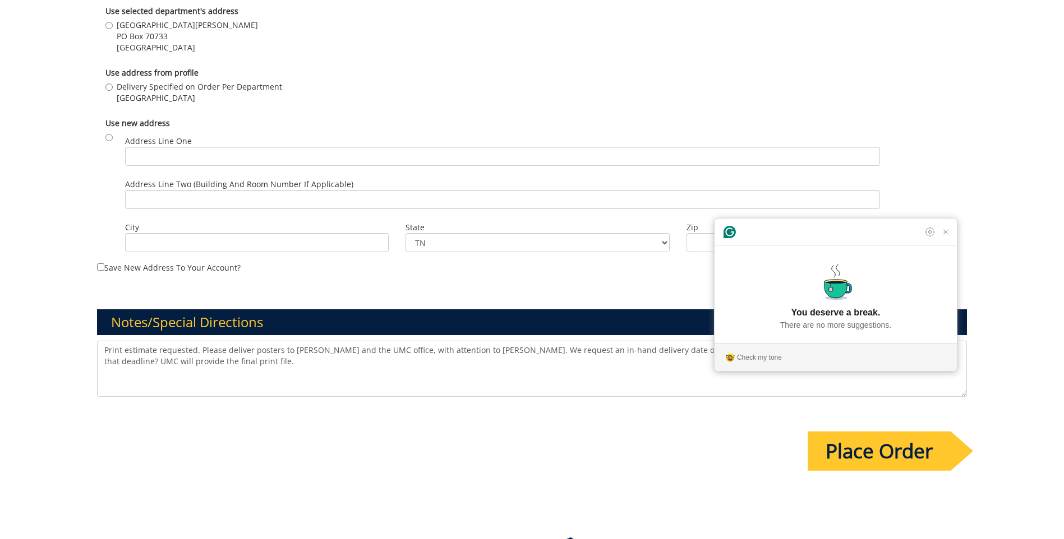
click at [668, 372] on textarea "Print estimate requested. Please deliver posters to Burgin-Dossett and the UMC …" at bounding box center [532, 369] width 870 height 56
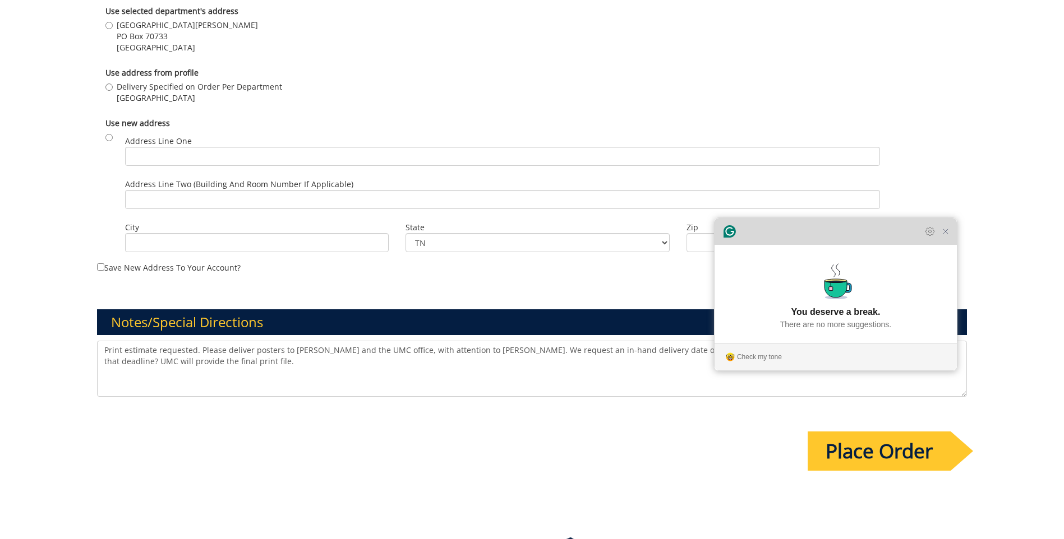
click at [950, 246] on div "Grammarly Assistant Accepting suggestion You deserve a break. There are no more…" at bounding box center [835, 294] width 242 height 153
type textarea "Print estimate requested. Please deliver posters to Burgin-Dossett and the UMC …"
click at [948, 236] on icon "Close Grammarly Assistant" at bounding box center [945, 231] width 9 height 9
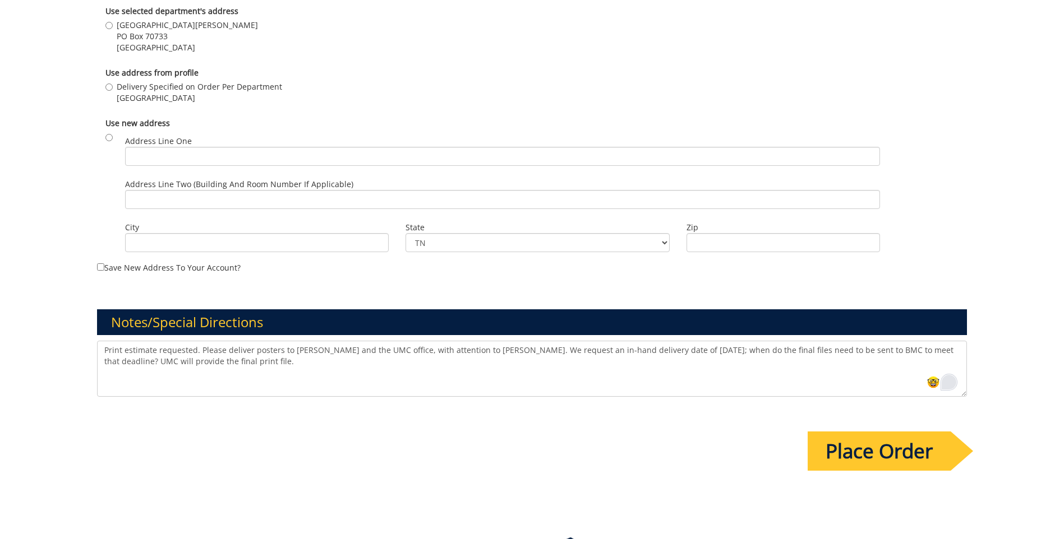
click at [910, 454] on input "Place Order" at bounding box center [878, 451] width 143 height 39
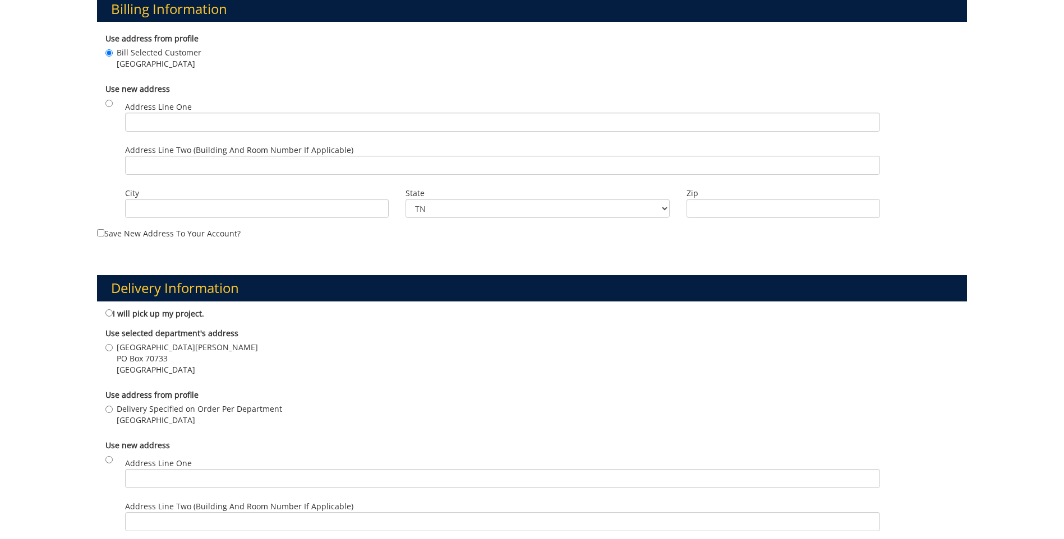
scroll to position [673, 0]
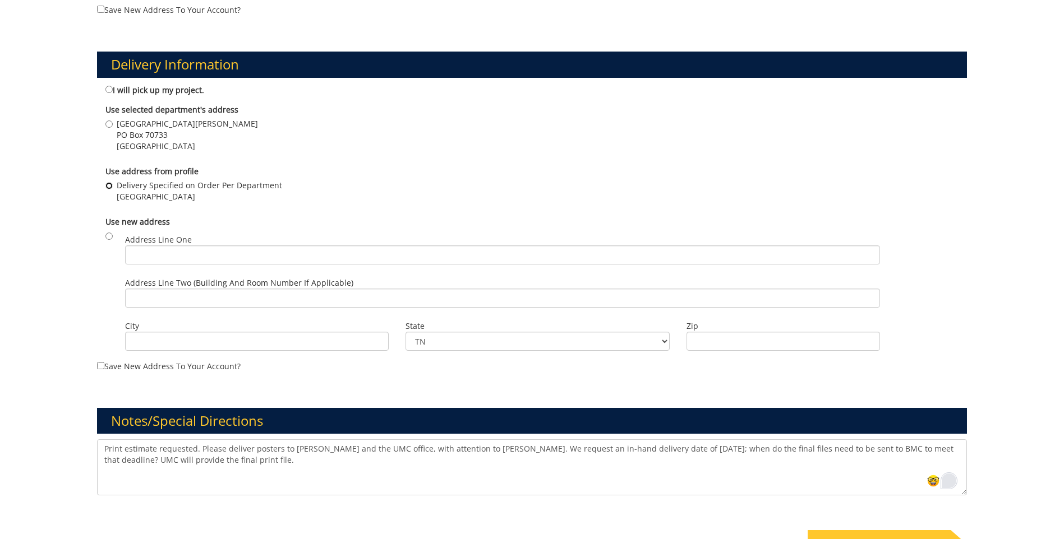
click at [110, 183] on input "Delivery Specified on Order Per Department Johnson City , TN 37614" at bounding box center [108, 185] width 7 height 7
radio input "true"
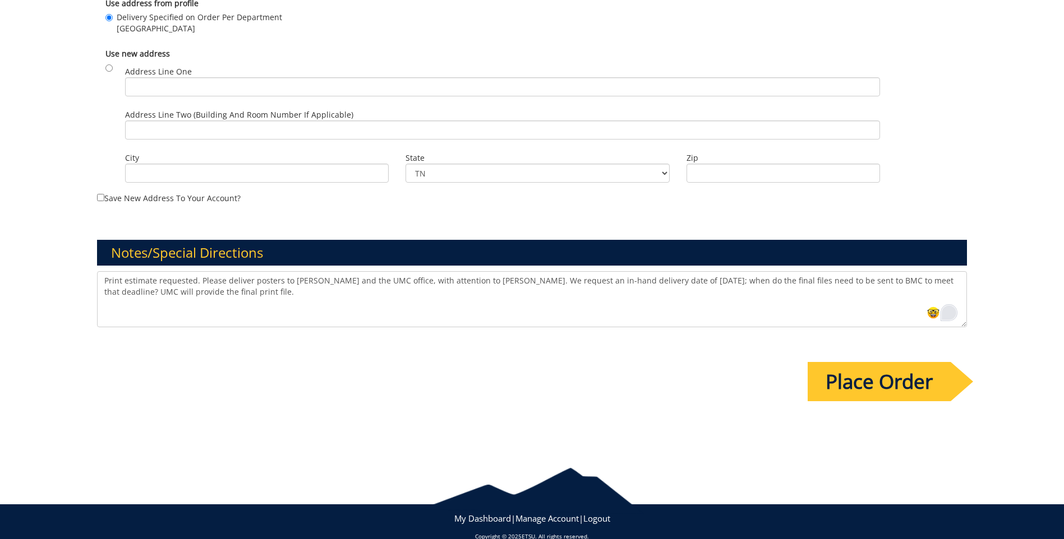
click at [899, 378] on input "Place Order" at bounding box center [878, 381] width 143 height 39
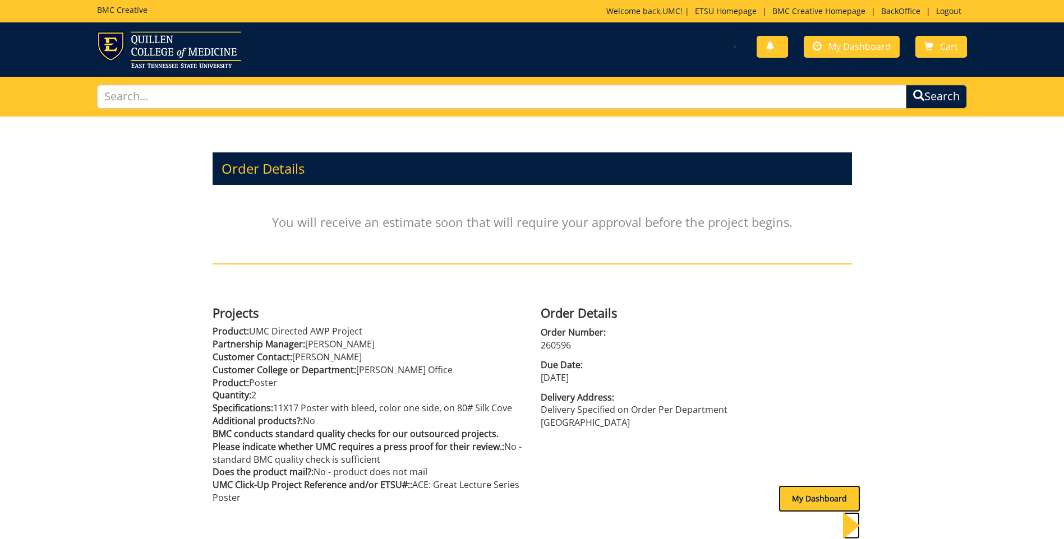
click at [815, 489] on div "My Dashboard" at bounding box center [819, 499] width 82 height 27
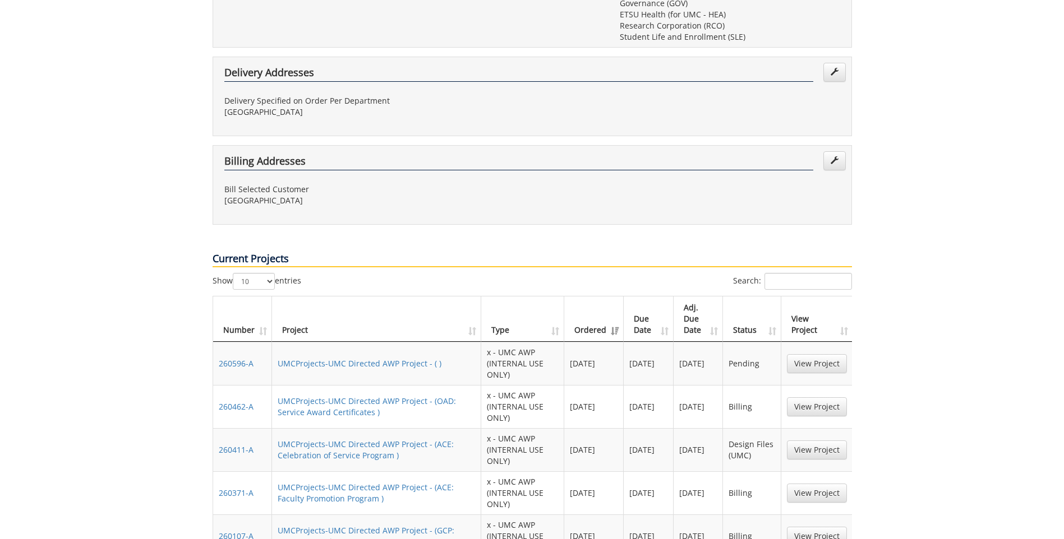
scroll to position [617, 0]
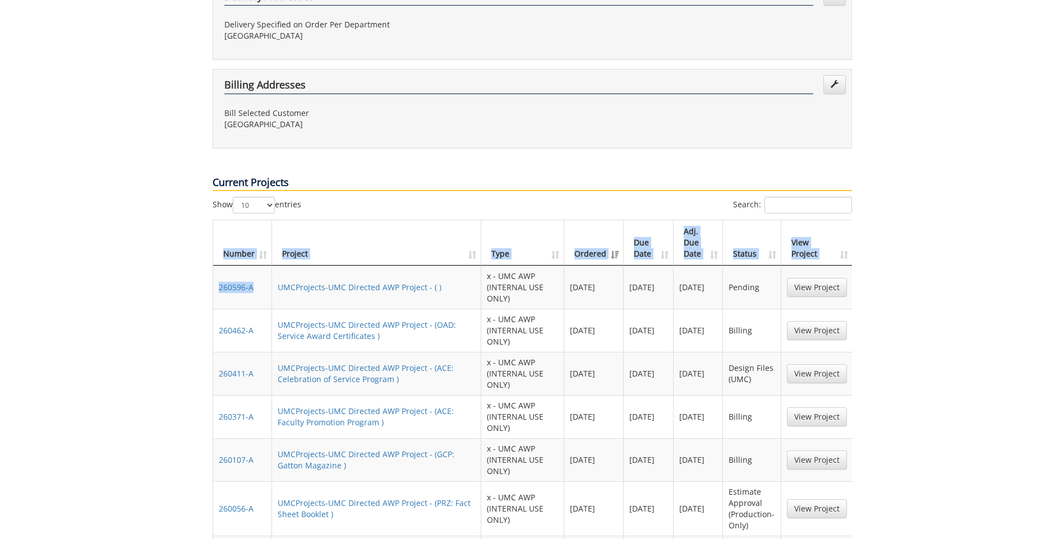
drag, startPoint x: 211, startPoint y: 243, endPoint x: 254, endPoint y: 248, distance: 43.4
click at [254, 248] on div "Show 10 25 50 100 entries Search: Number Project Type Ordered Due Date Adj. Due…" at bounding box center [532, 413] width 656 height 433
drag, startPoint x: 254, startPoint y: 248, endPoint x: 192, endPoint y: 246, distance: 61.7
drag, startPoint x: 217, startPoint y: 240, endPoint x: 263, endPoint y: 250, distance: 47.1
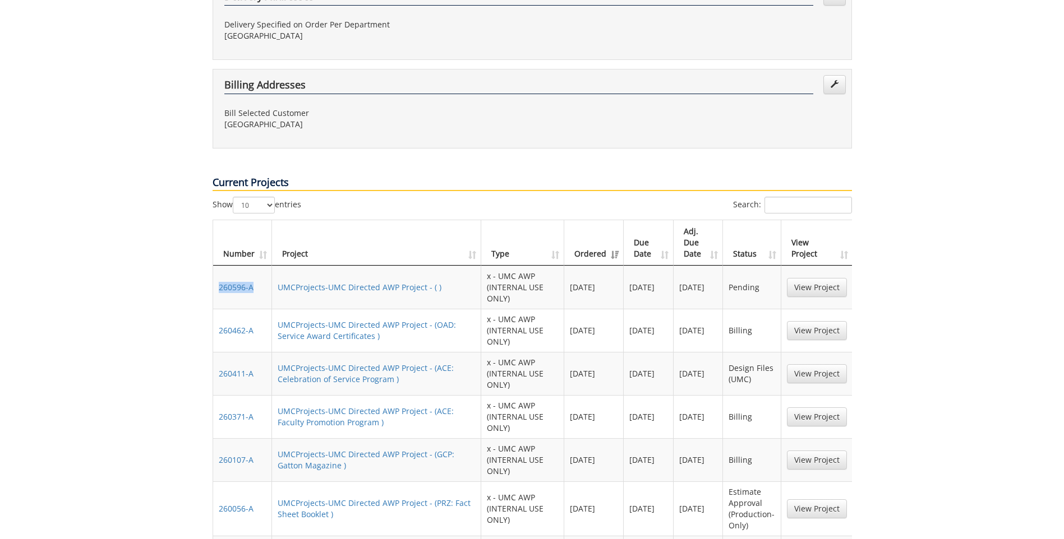
click at [263, 266] on td "260596-A" at bounding box center [242, 287] width 59 height 43
copy link "260596-A"
